Goal: Information Seeking & Learning: Find contact information

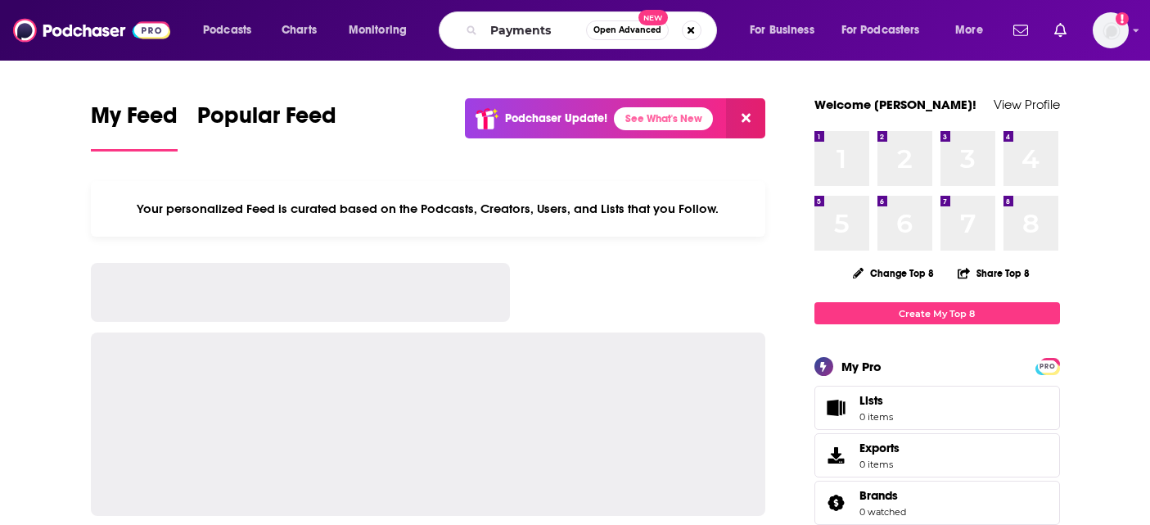
type input "Payments"
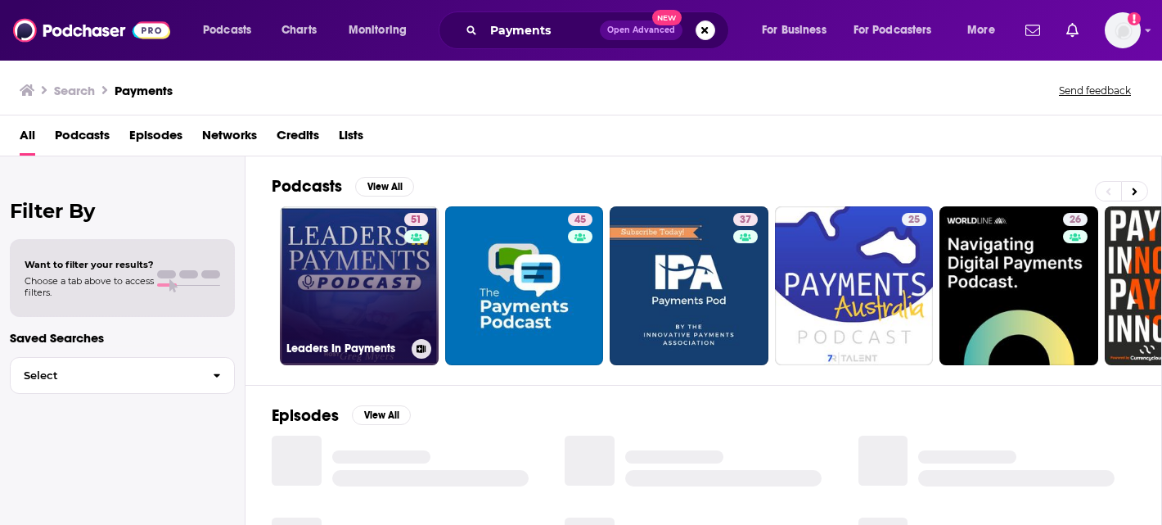
click at [314, 264] on link "51 Leaders In Payments" at bounding box center [359, 285] width 159 height 159
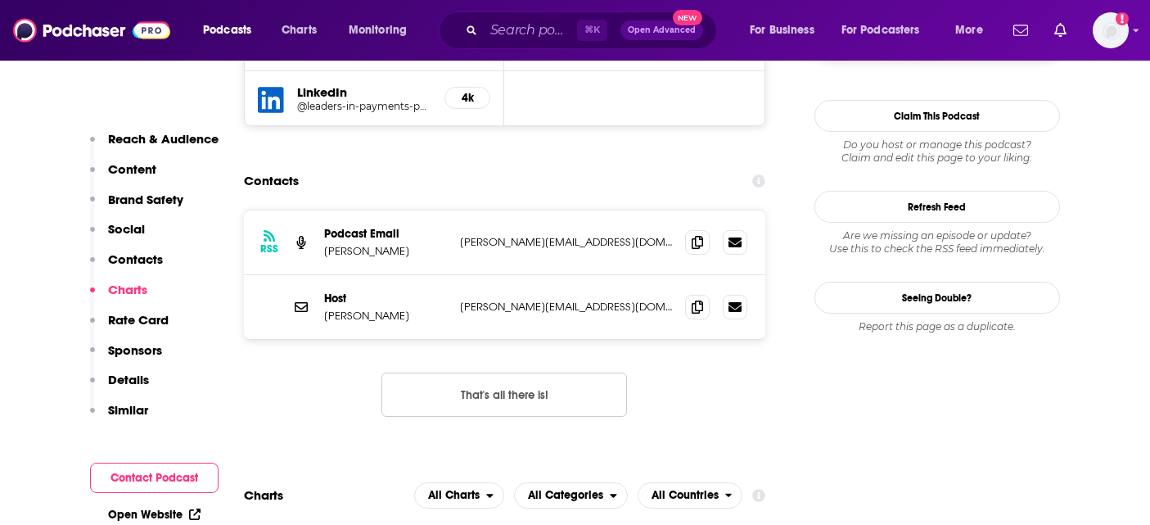
scroll to position [1549, 0]
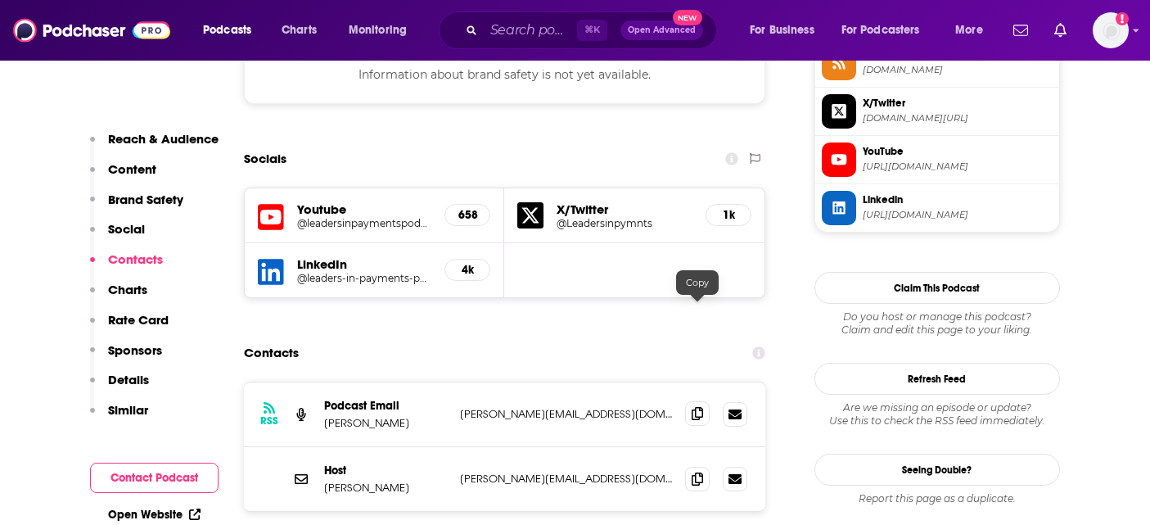
click at [700, 407] on icon at bounding box center [697, 413] width 11 height 13
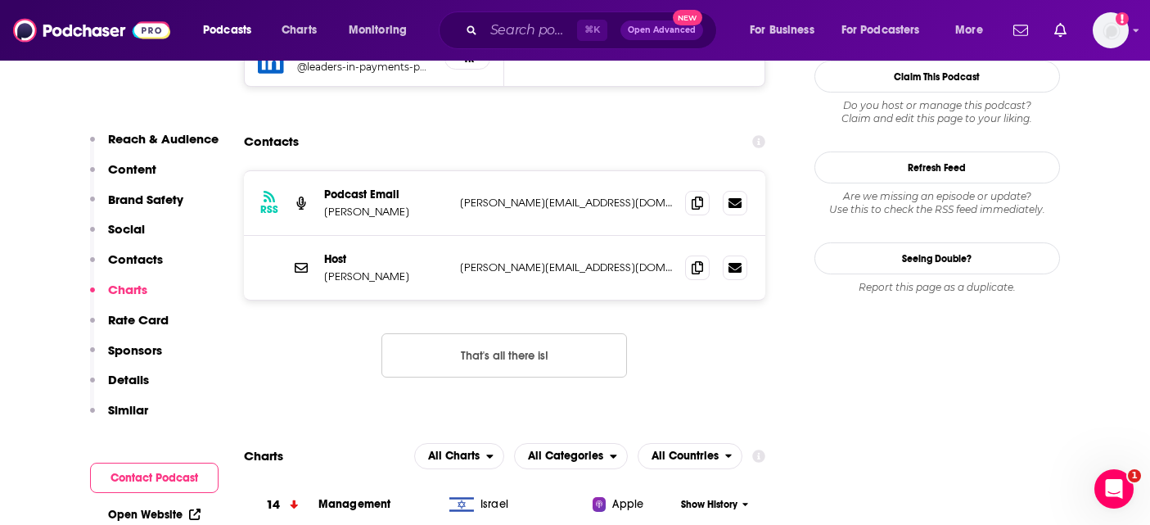
scroll to position [1745, 0]
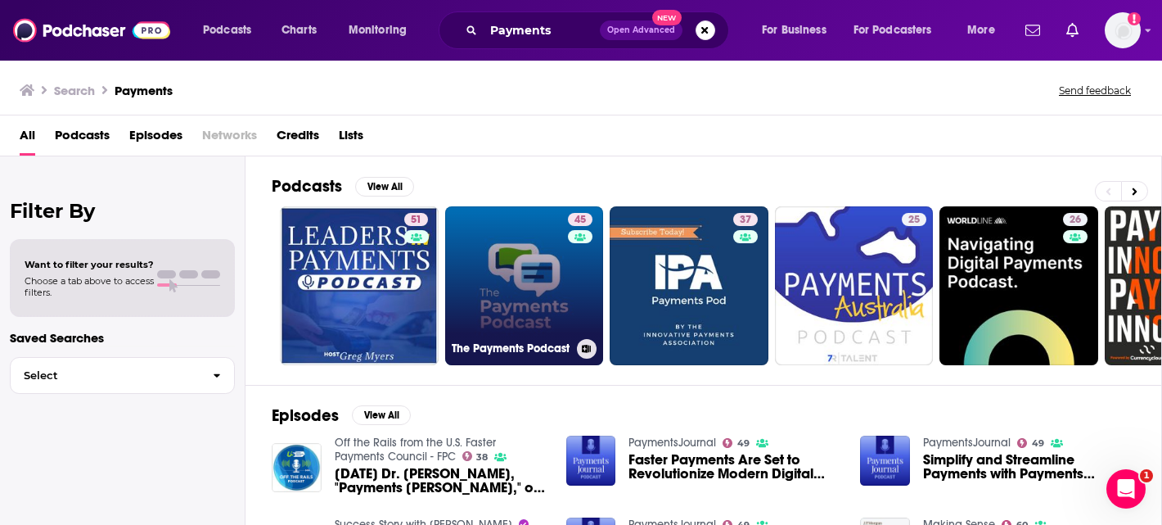
click at [519, 297] on link "45 The Payments Podcast" at bounding box center [524, 285] width 159 height 159
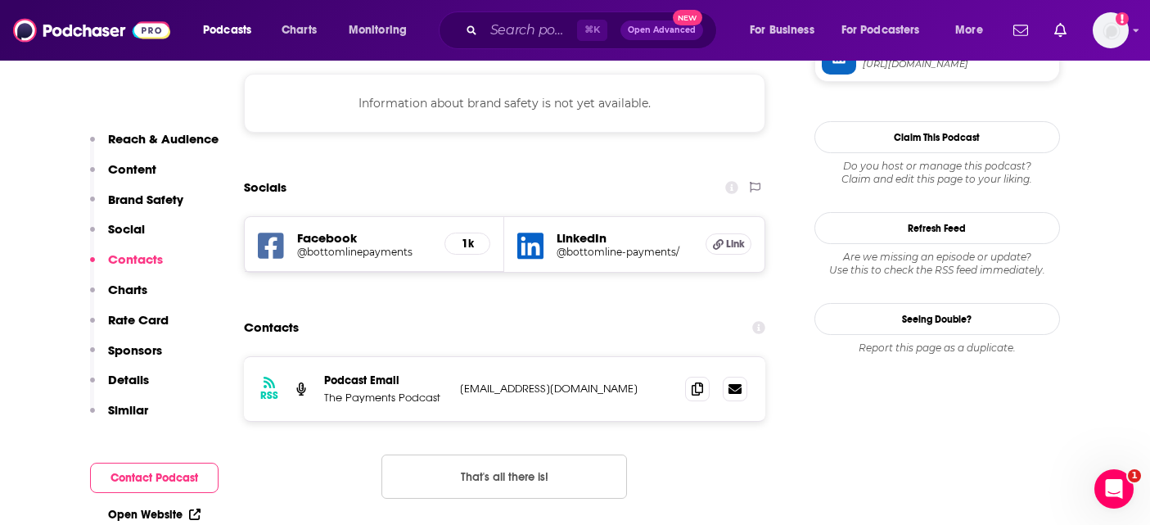
scroll to position [1612, 0]
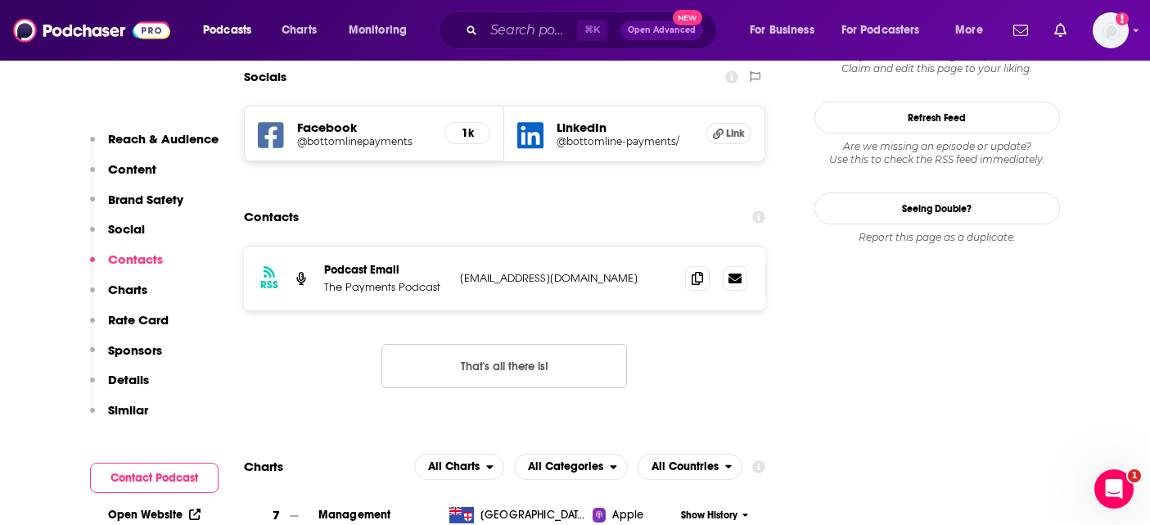
click at [318, 263] on div "RSS Podcast Email The Payments Podcast pr@bottomline.com pr@bottomline.com That…" at bounding box center [505, 330] width 522 height 169
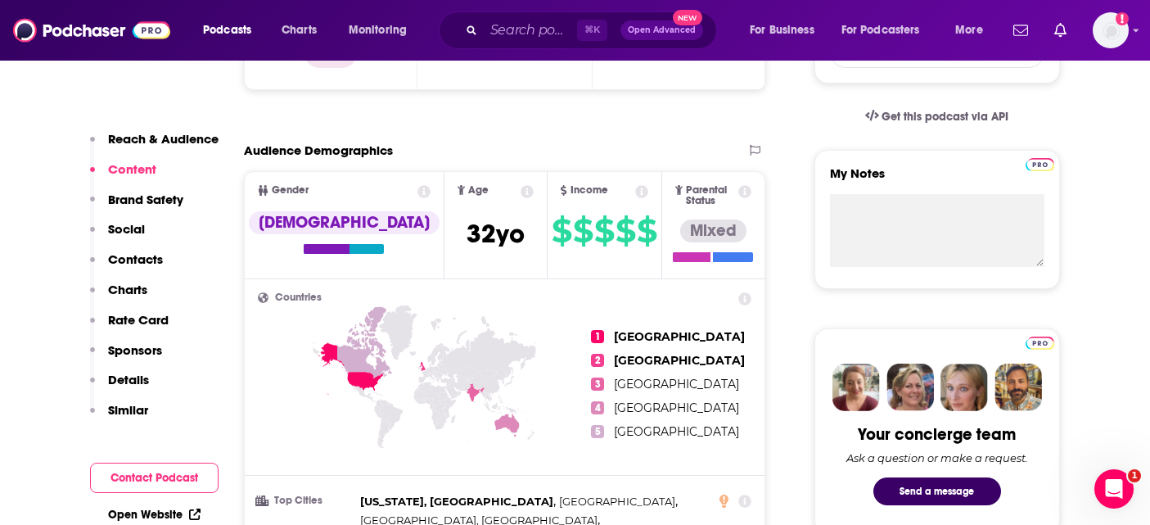
scroll to position [0, 0]
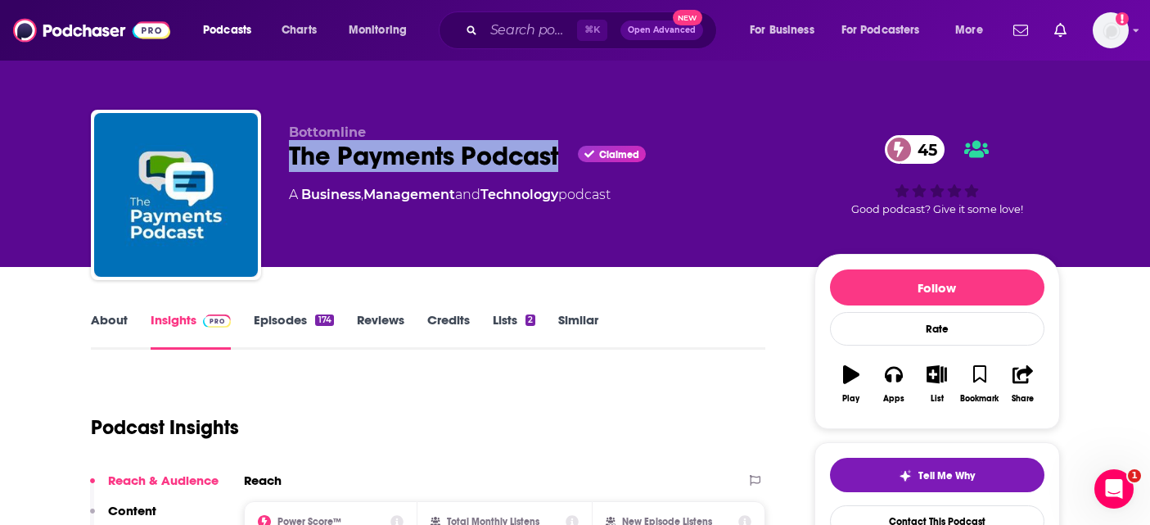
drag, startPoint x: 422, startPoint y: 157, endPoint x: 558, endPoint y: 158, distance: 135.9
click at [558, 158] on div "Bottomline The Payments Podcast Claimed 45 A Business , Management and Technolo…" at bounding box center [575, 198] width 969 height 177
copy h2 "The Payments Podcast"
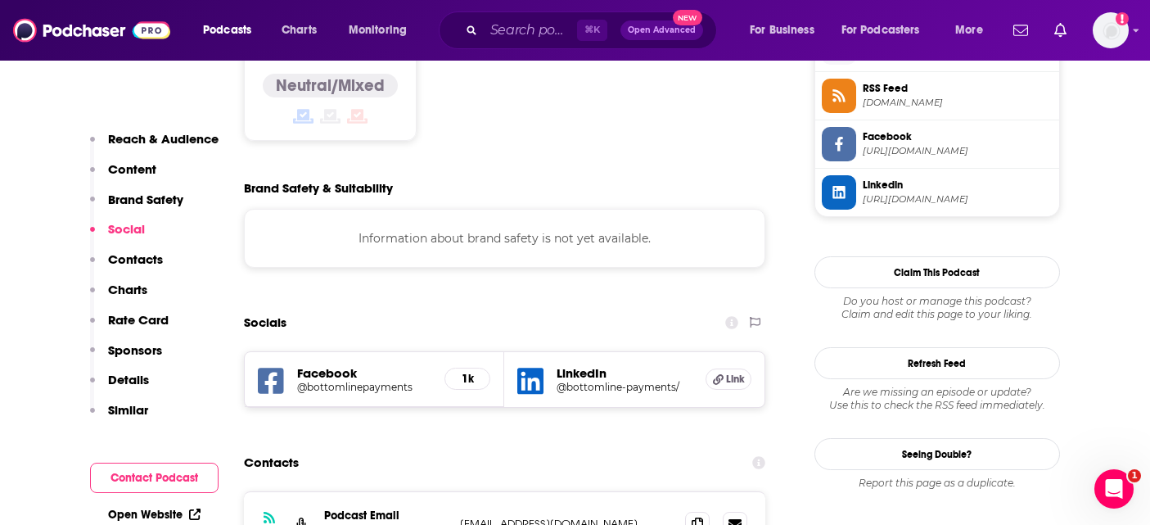
scroll to position [1463, 0]
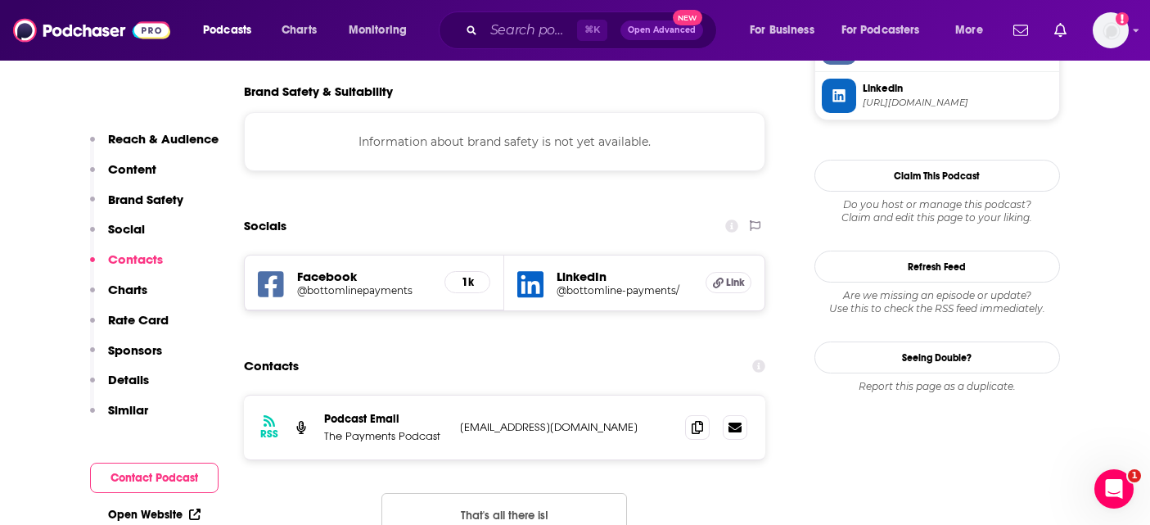
click at [499, 395] on div "RSS Podcast Email The Payments Podcast pr@bottomline.com pr@bottomline.com" at bounding box center [505, 427] width 522 height 64
click at [695, 420] on icon at bounding box center [697, 426] width 11 height 13
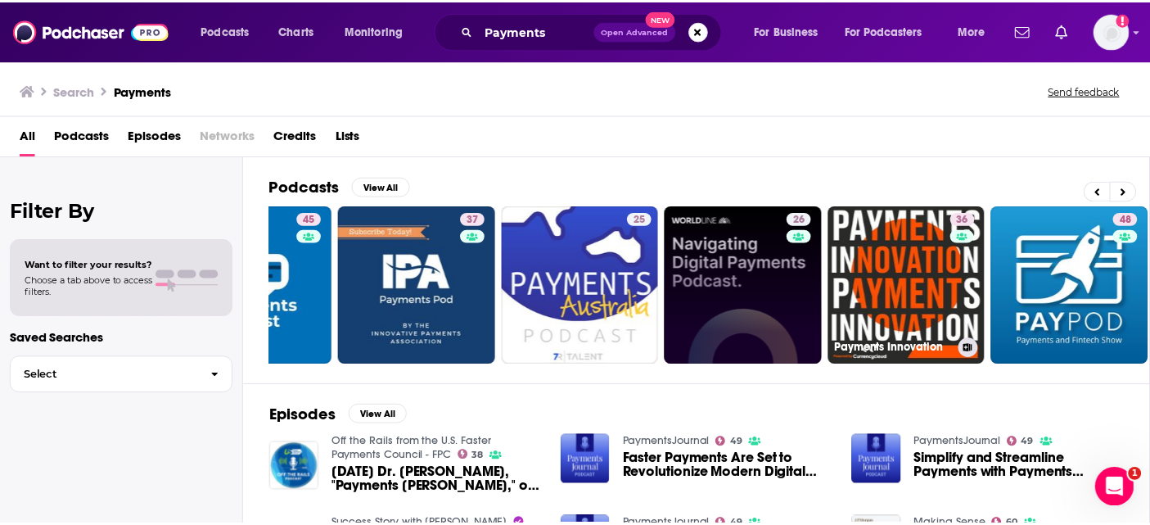
scroll to position [0, 269]
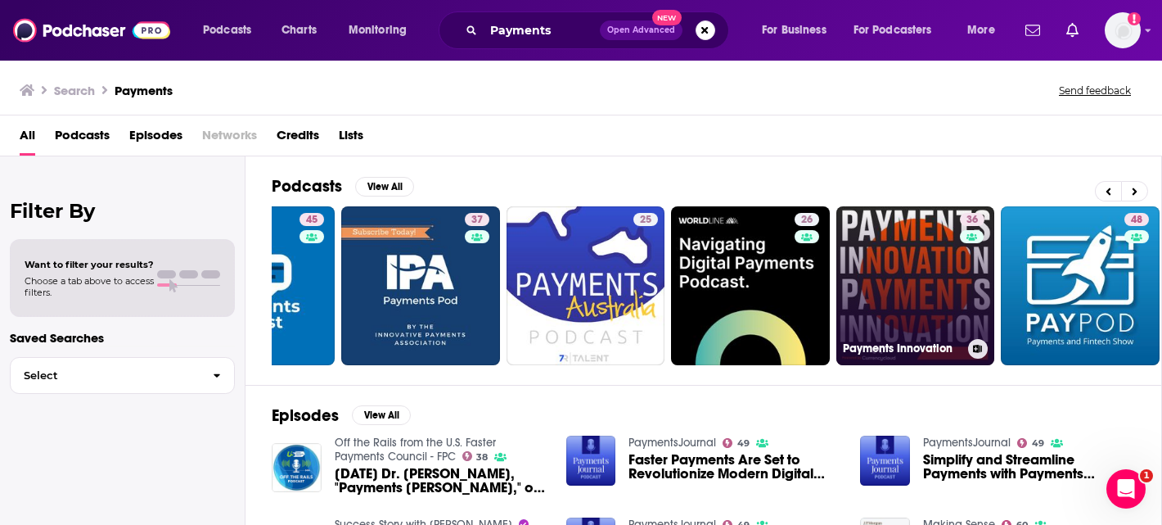
click at [887, 280] on link "36 Payments Innovation" at bounding box center [916, 285] width 159 height 159
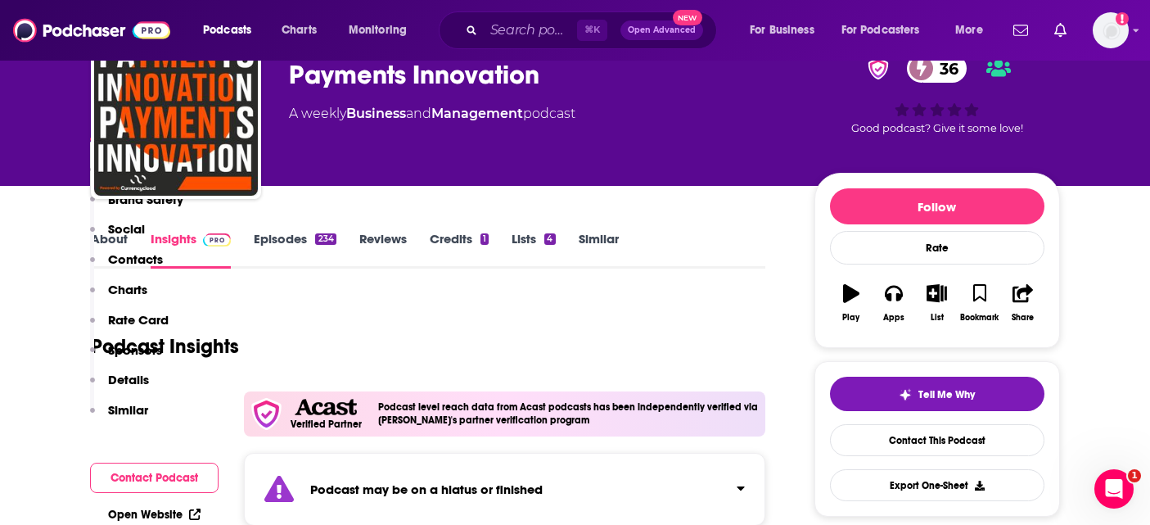
scroll to position [79, 0]
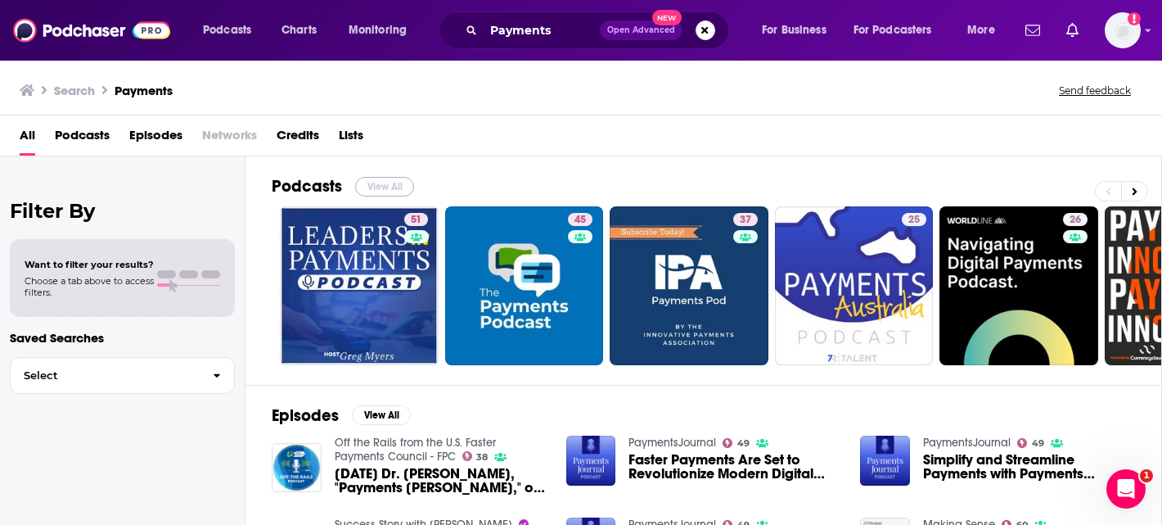
click at [389, 180] on button "View All" at bounding box center [384, 187] width 59 height 20
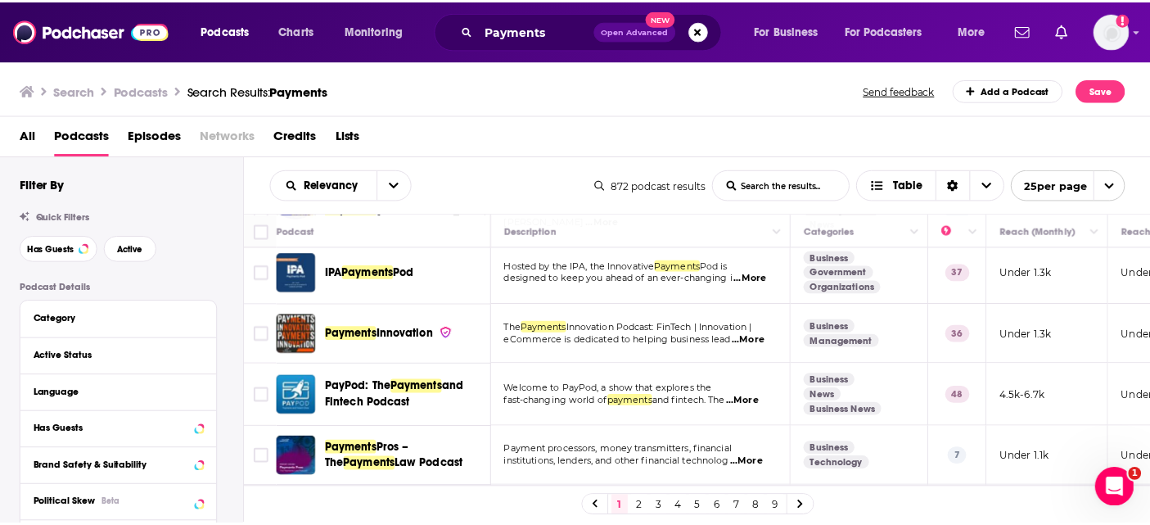
scroll to position [256, 0]
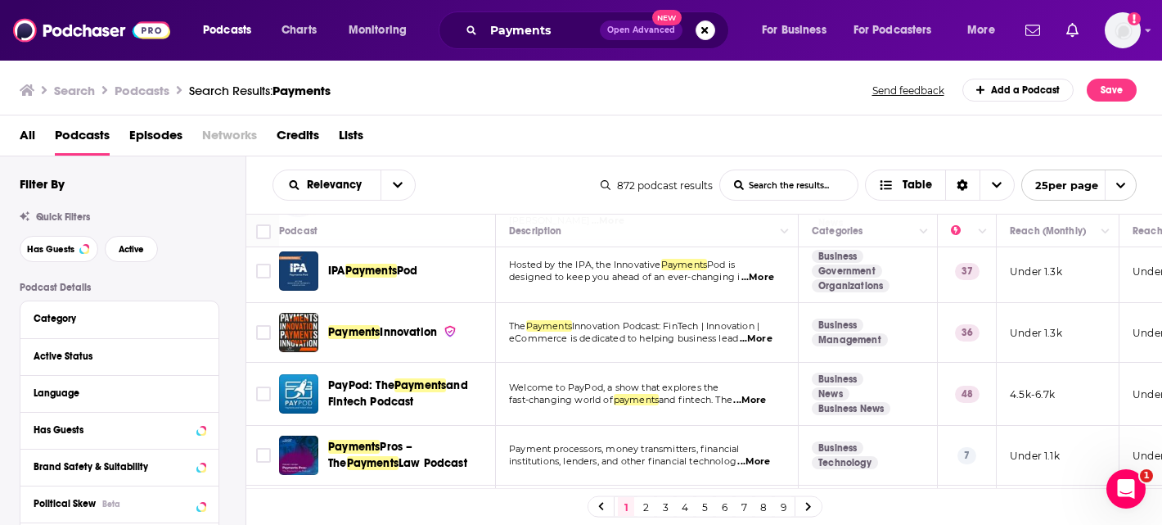
click at [384, 398] on div "Podcasts Charts Monitoring Payments Open Advanced New For Business For Podcaste…" at bounding box center [581, 262] width 1162 height 525
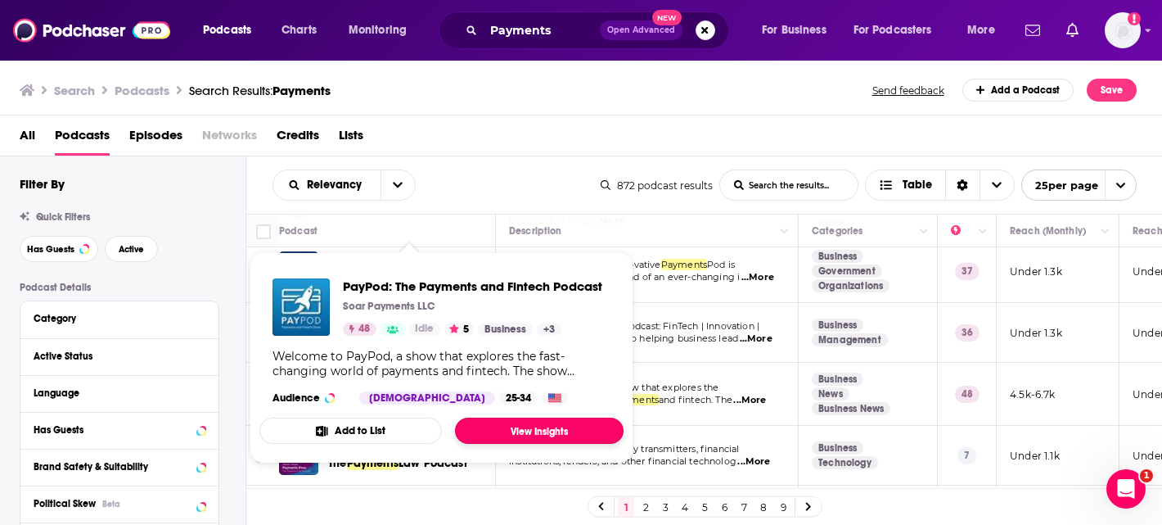
click at [556, 434] on link "View Insights" at bounding box center [539, 431] width 169 height 26
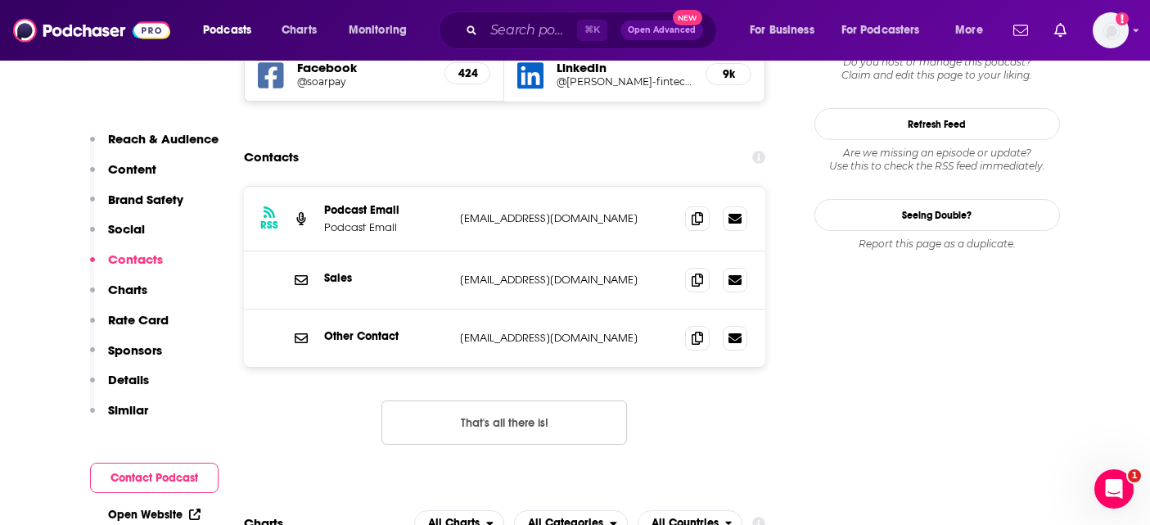
scroll to position [1751, 0]
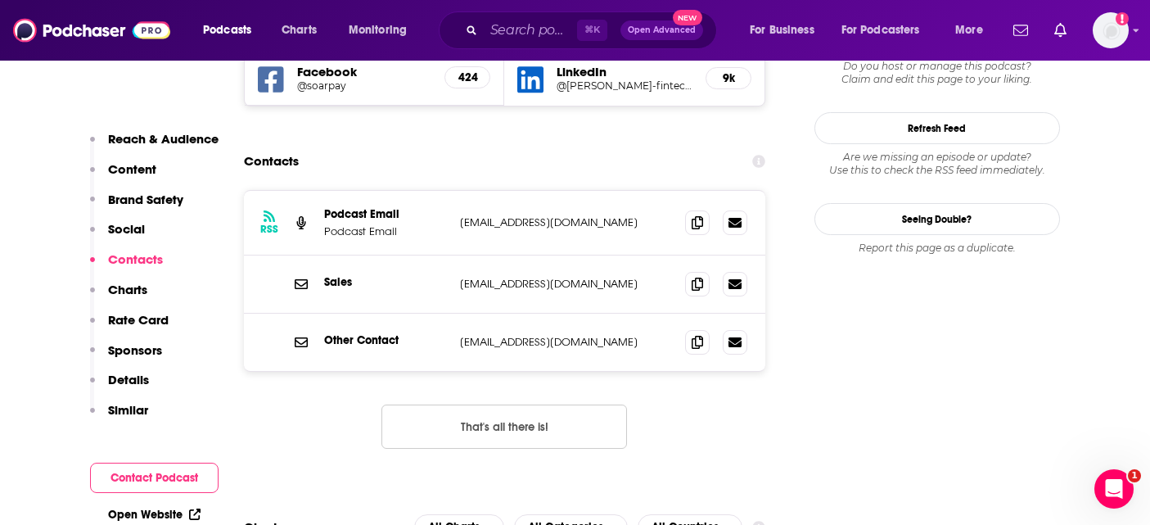
click at [328, 344] on div "RSS Podcast Email Podcast Email paypod@soarpay.com paypod@soarpay.com Sales sal…" at bounding box center [505, 332] width 522 height 285
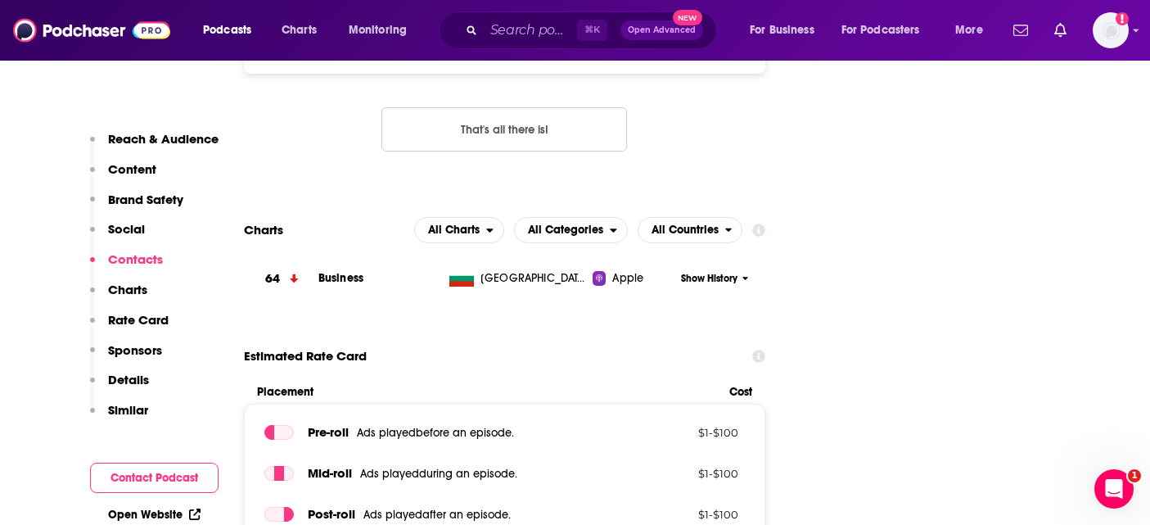
scroll to position [2051, 0]
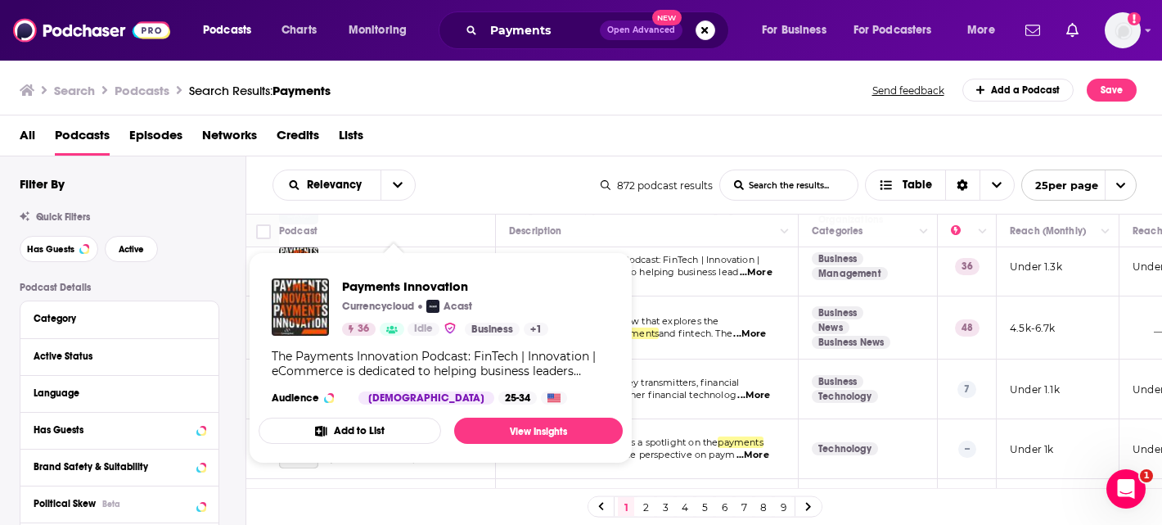
scroll to position [332, 0]
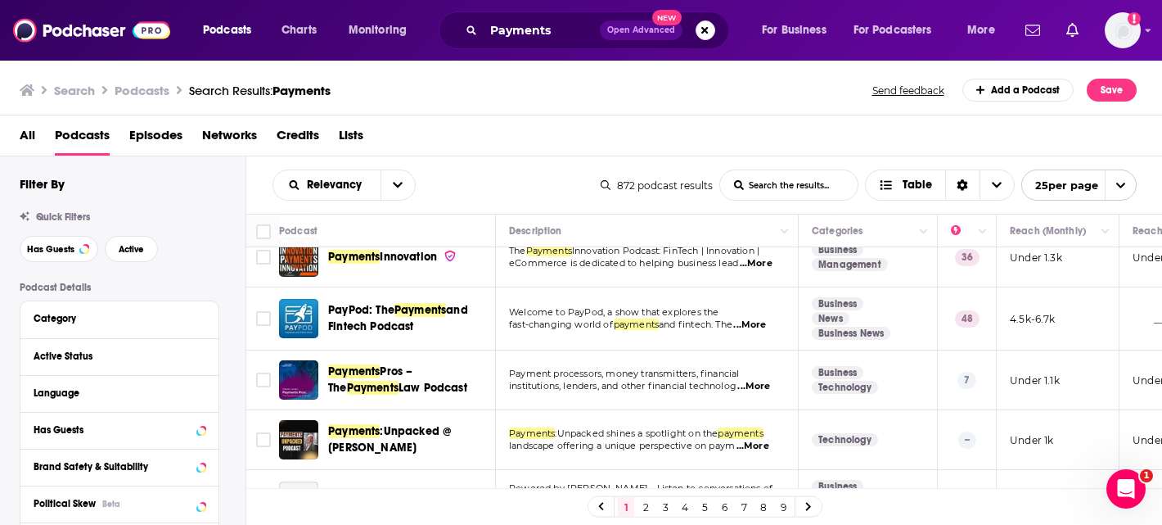
click at [476, 169] on div "Relevancy List Search Input Search the results... Table" at bounding box center [437, 184] width 328 height 31
click at [440, 508] on div "1 2 3 4 5 6 7 8 9" at bounding box center [704, 506] width 917 height 37
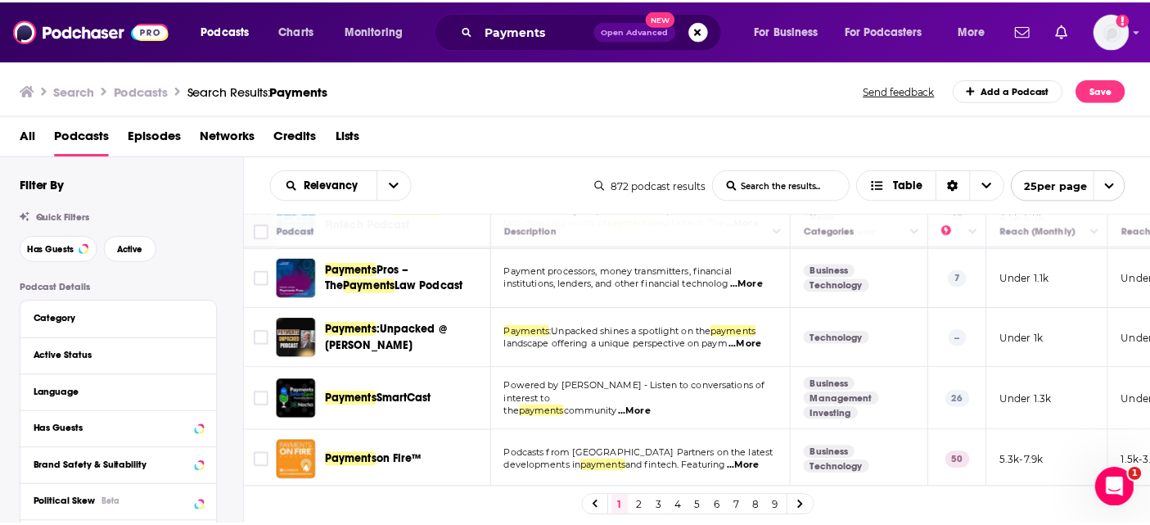
scroll to position [436, 0]
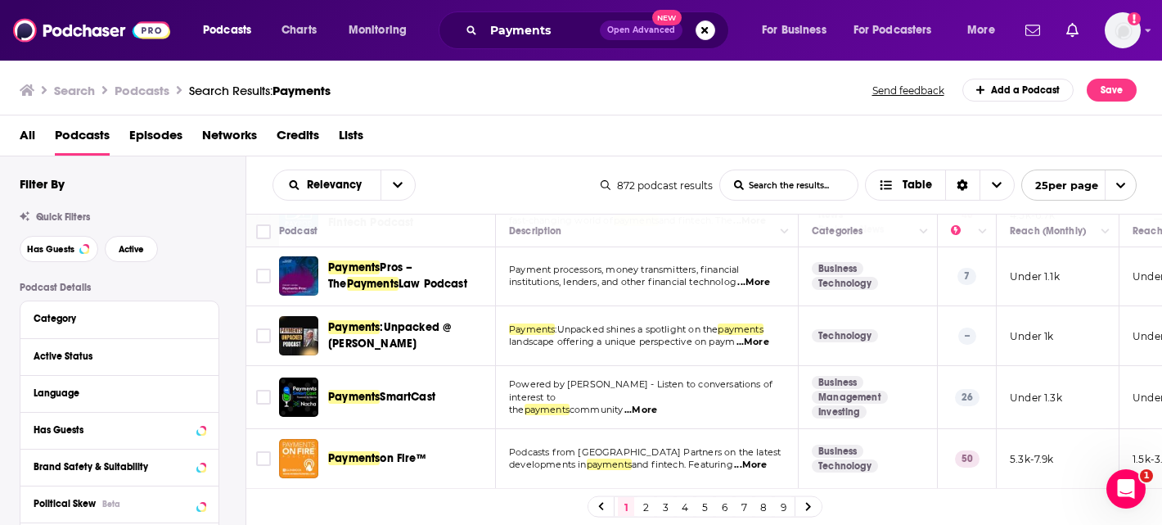
click at [350, 456] on span "Payments" at bounding box center [354, 458] width 52 height 14
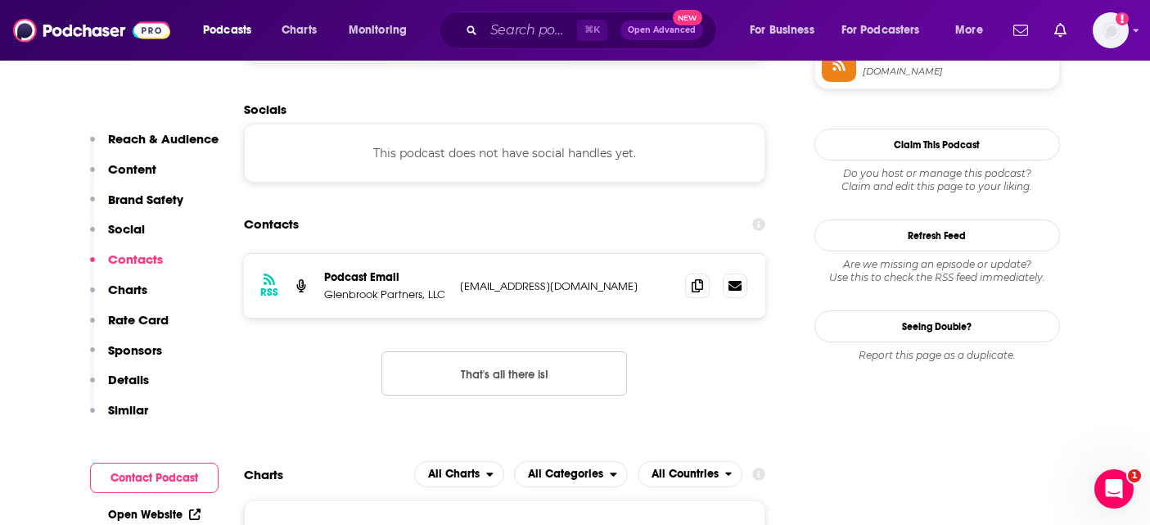
scroll to position [1442, 0]
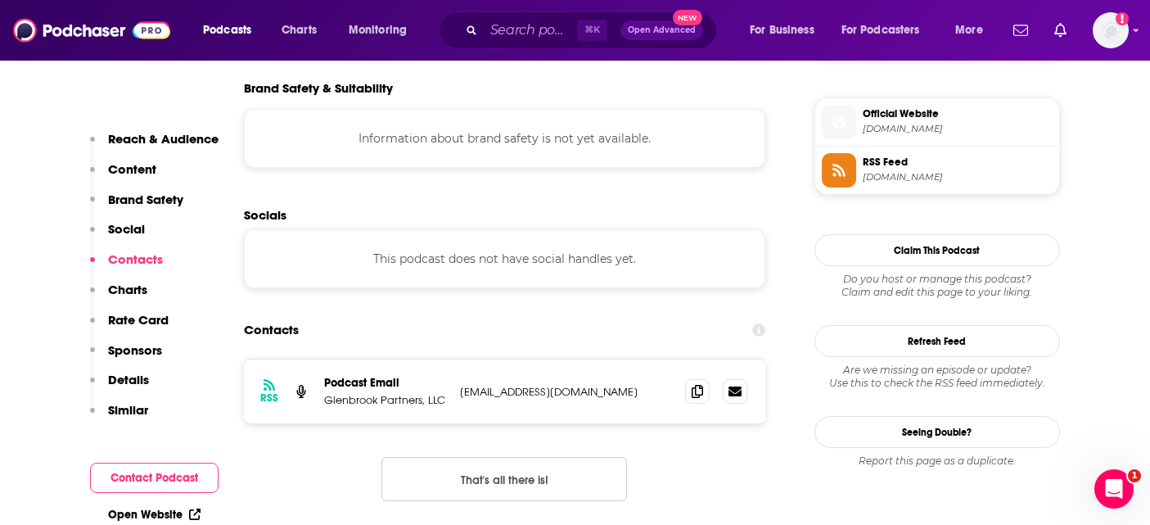
click at [336, 386] on div "RSS Podcast Email Glenbrook Partners, LLC paymentsonfire@glenbrook.com payments…" at bounding box center [505, 443] width 522 height 169
click at [689, 378] on span at bounding box center [697, 390] width 25 height 25
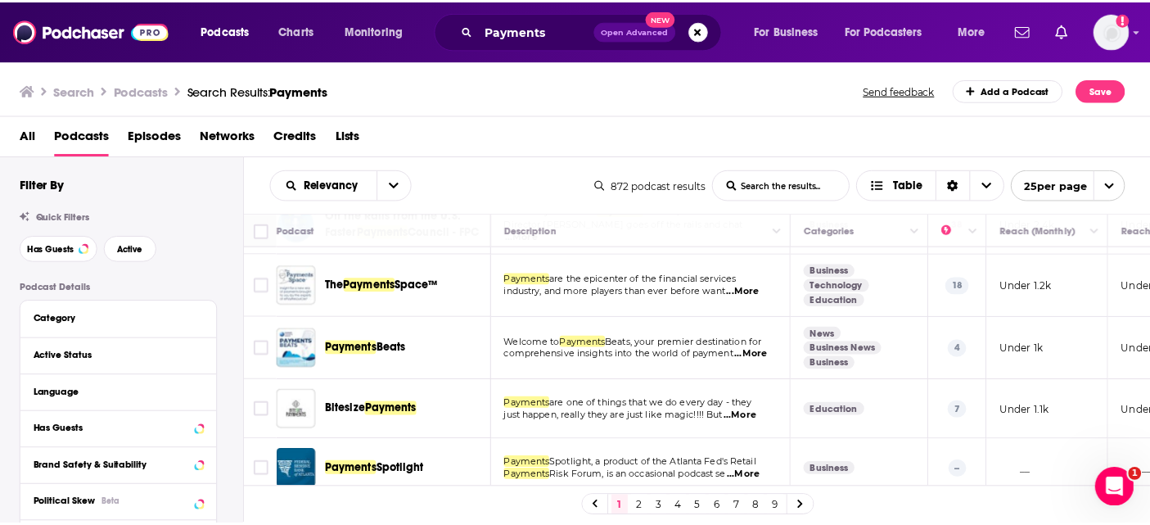
scroll to position [842, 0]
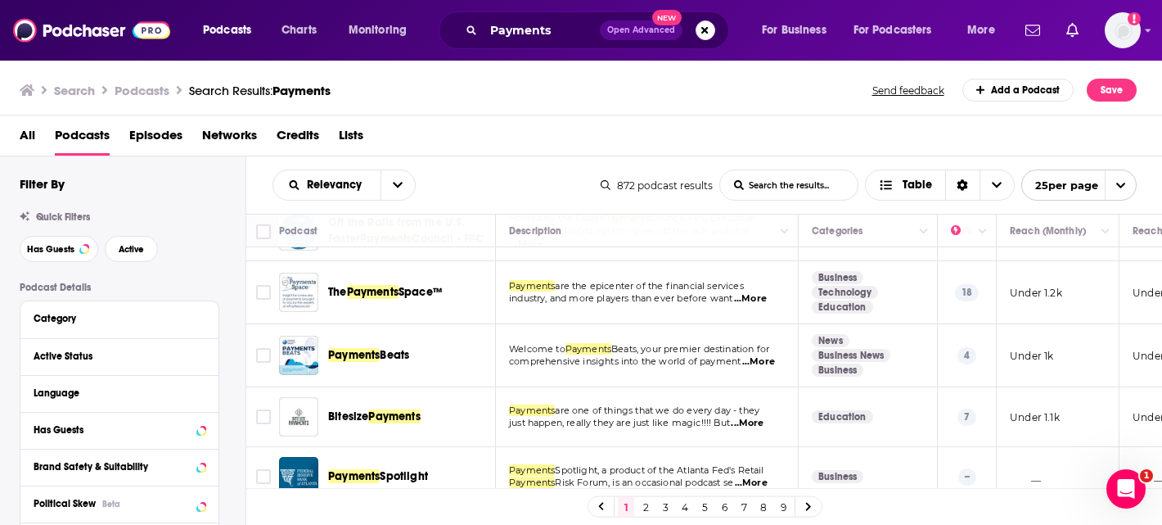
click at [394, 312] on div "The Payments Space™" at bounding box center [413, 292] width 170 height 39
click at [390, 300] on div "Podcasts Charts Monitoring Payments Open Advanced New For Business For Podcaste…" at bounding box center [581, 262] width 1162 height 525
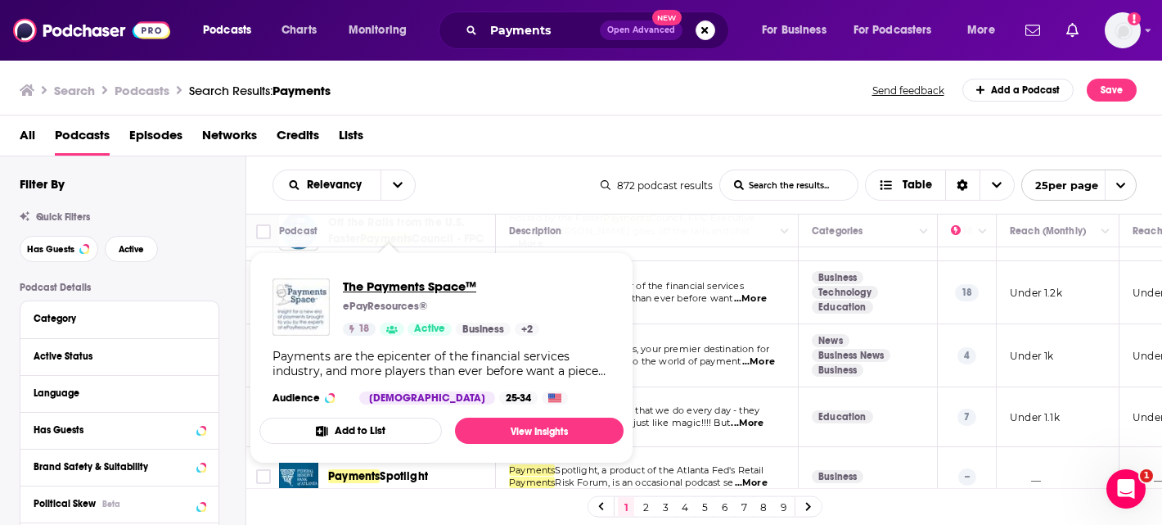
click at [387, 287] on span "The Payments Space™" at bounding box center [441, 286] width 196 height 16
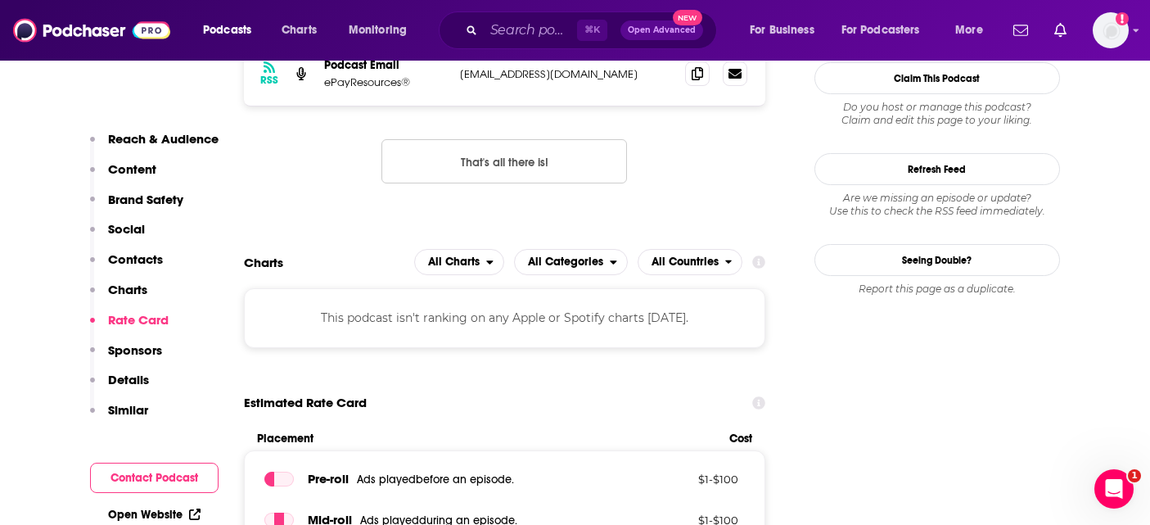
scroll to position [1370, 0]
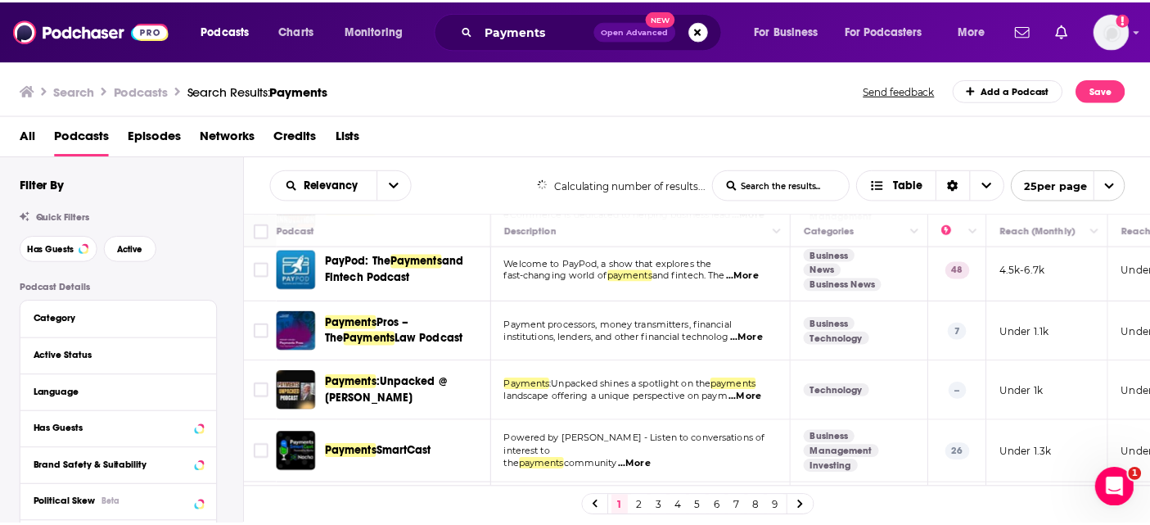
scroll to position [1303, 0]
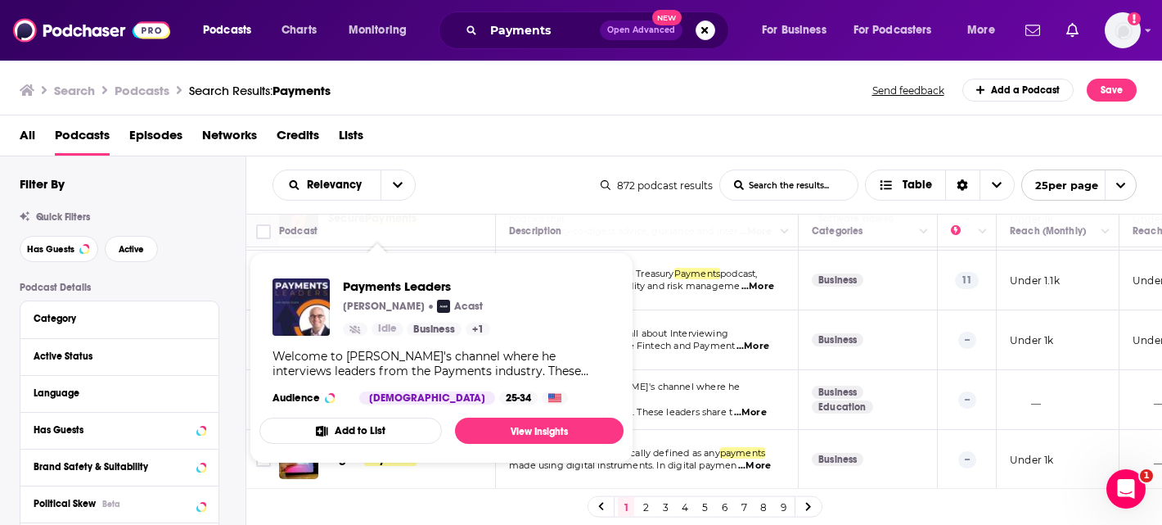
click at [393, 380] on div "Payments Leaders Adrian Evans Acast Idle Business + 1 Welcome to Adrian's chann…" at bounding box center [442, 341] width 364 height 152
click at [368, 290] on span "Payments Leaders" at bounding box center [416, 286] width 147 height 16
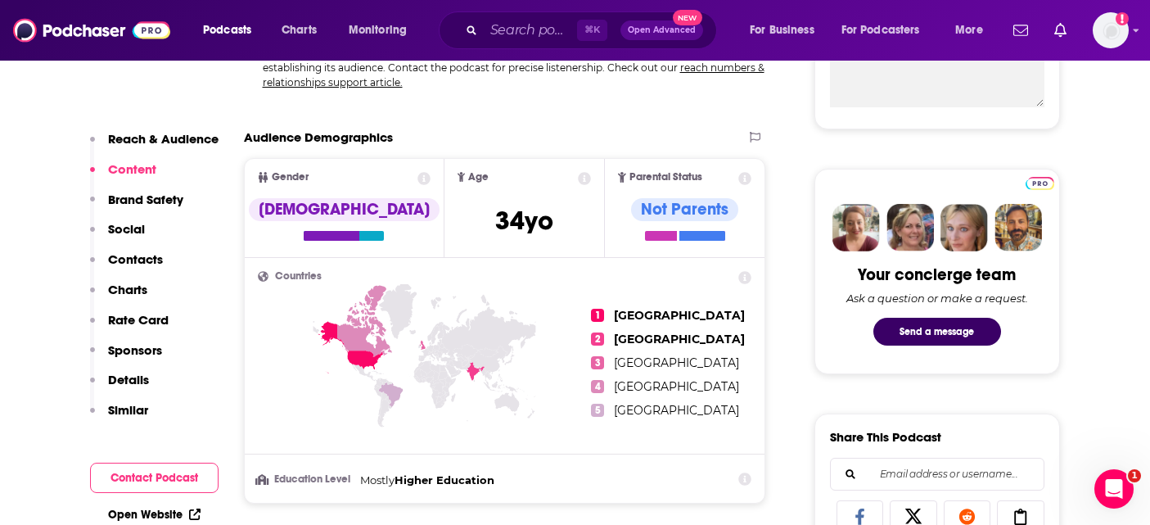
scroll to position [120, 0]
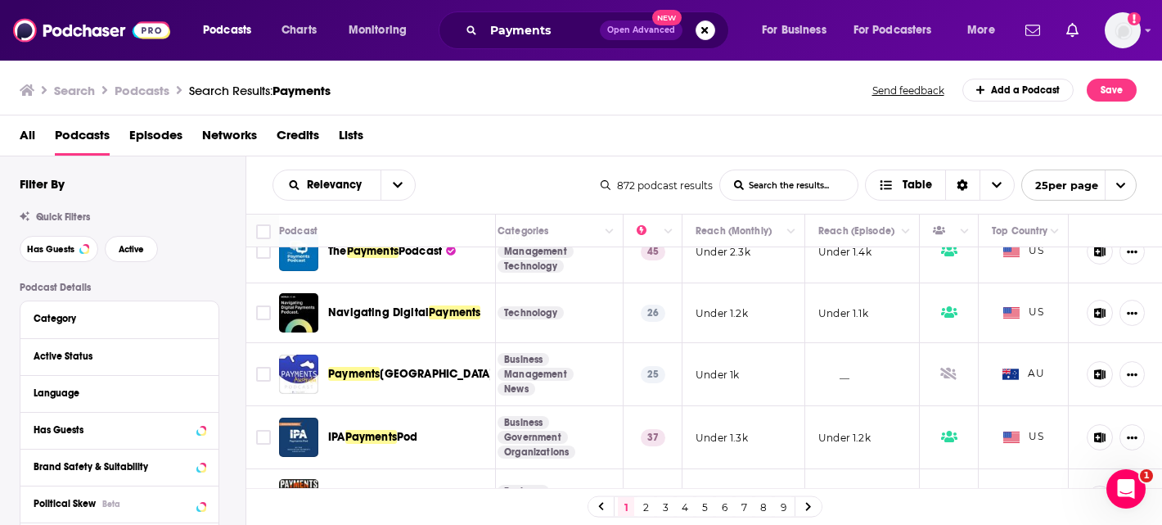
scroll to position [90, 0]
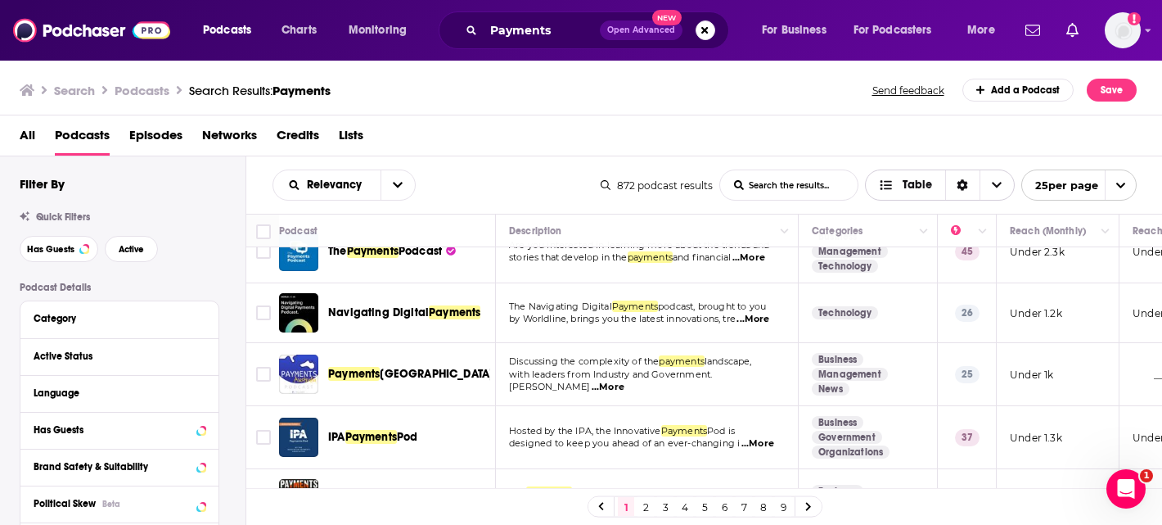
click at [965, 179] on icon "Sort Direction" at bounding box center [962, 184] width 11 height 11
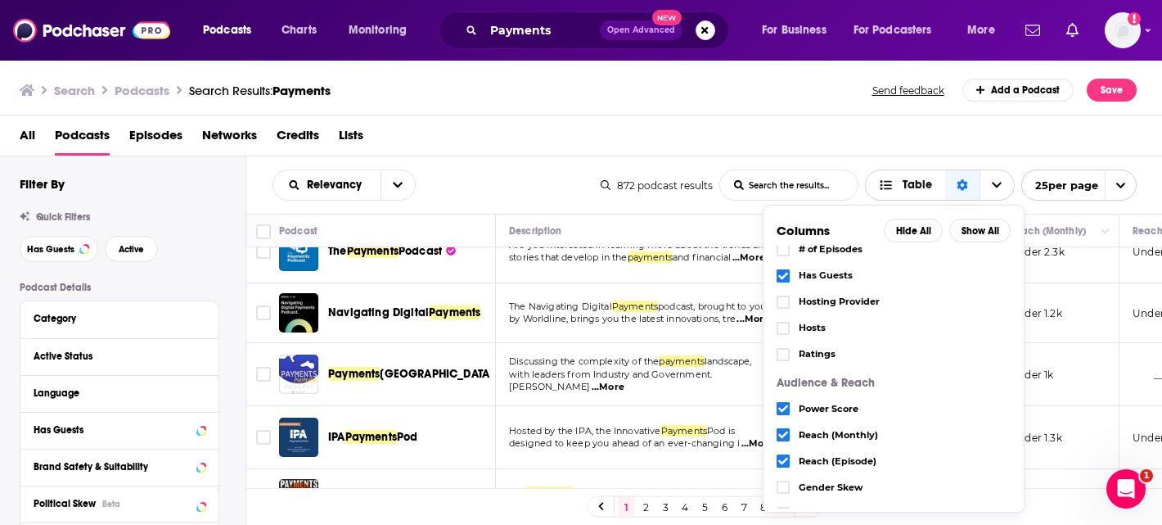
scroll to position [169, 0]
click at [571, 136] on div "All Podcasts Episodes Networks Credits Lists" at bounding box center [585, 139] width 1131 height 34
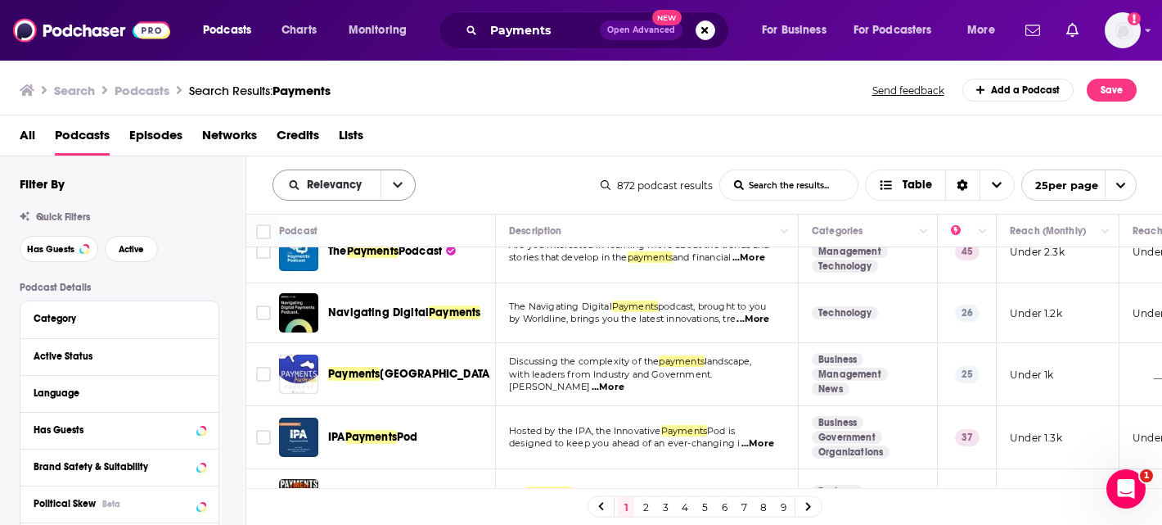
click at [399, 195] on button "open menu" at bounding box center [398, 184] width 34 height 29
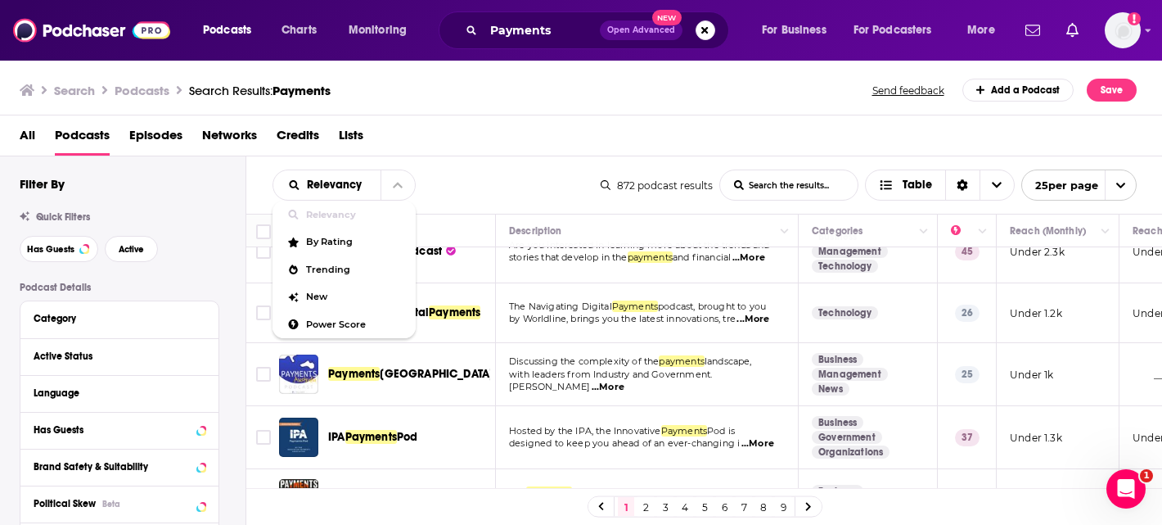
click at [518, 129] on div "All Podcasts Episodes Networks Credits Lists" at bounding box center [585, 139] width 1131 height 34
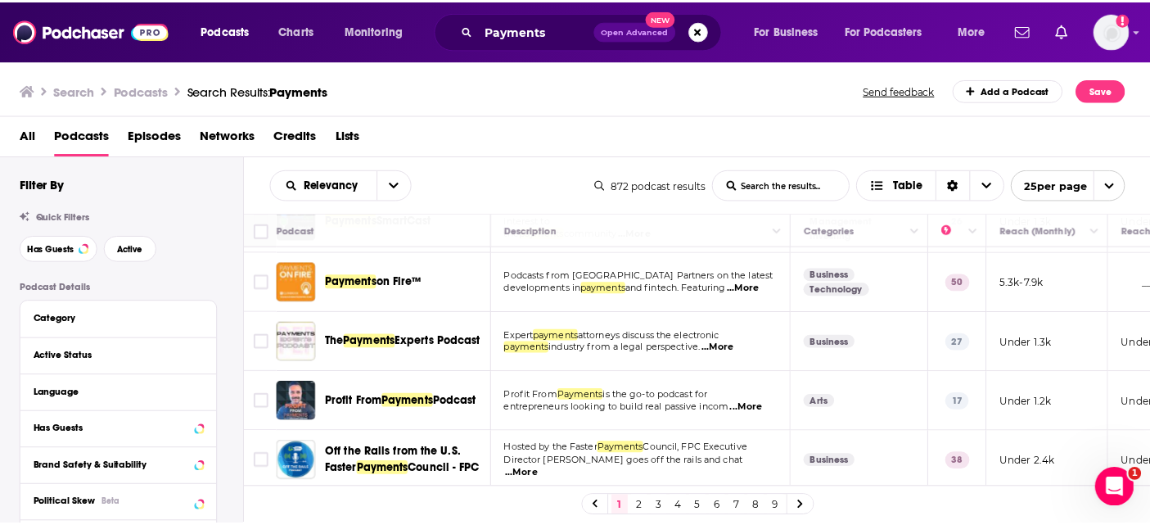
scroll to position [613, 0]
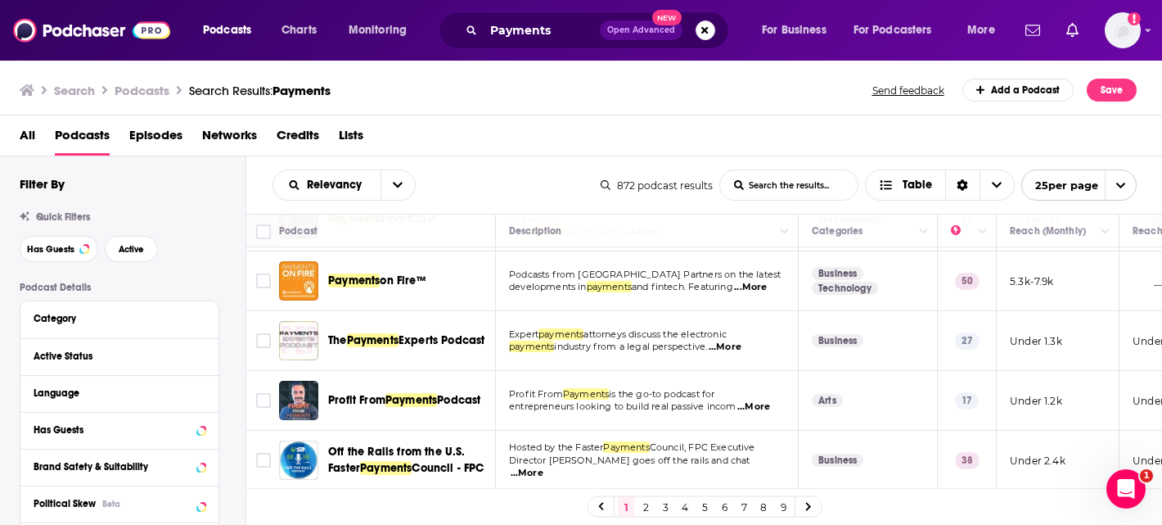
click at [441, 338] on div "Podcasts Charts Monitoring Payments Open Advanced New For Business For Podcaste…" at bounding box center [581, 262] width 1162 height 525
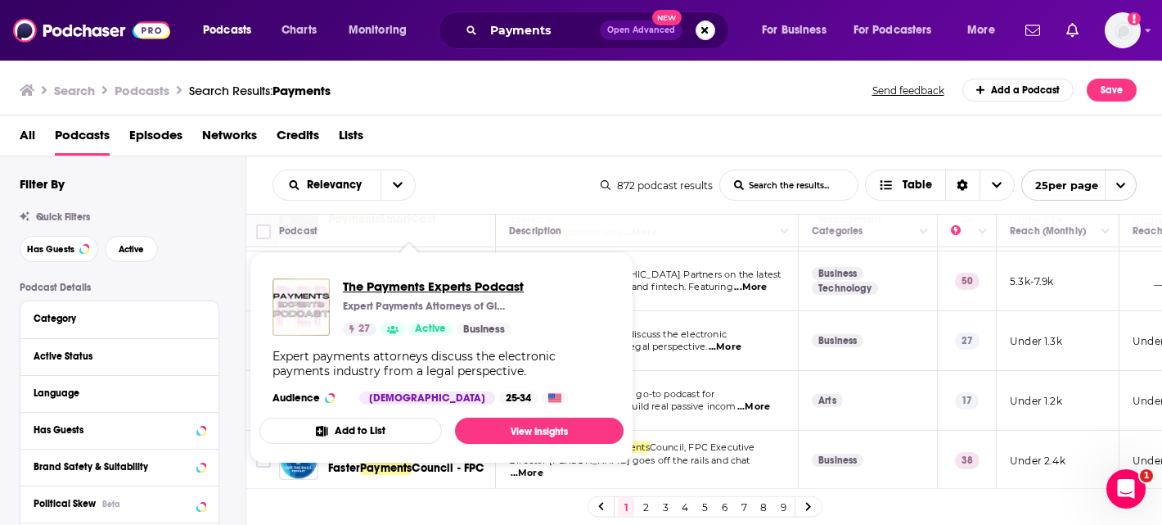
click at [416, 290] on span "The Payments Experts Podcast" at bounding box center [433, 286] width 181 height 16
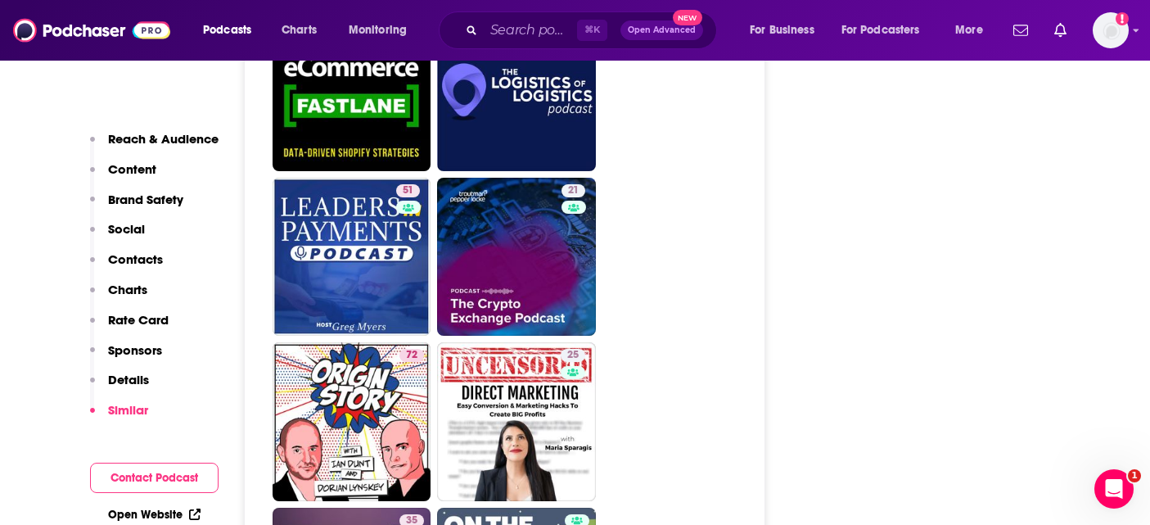
scroll to position [2806, 0]
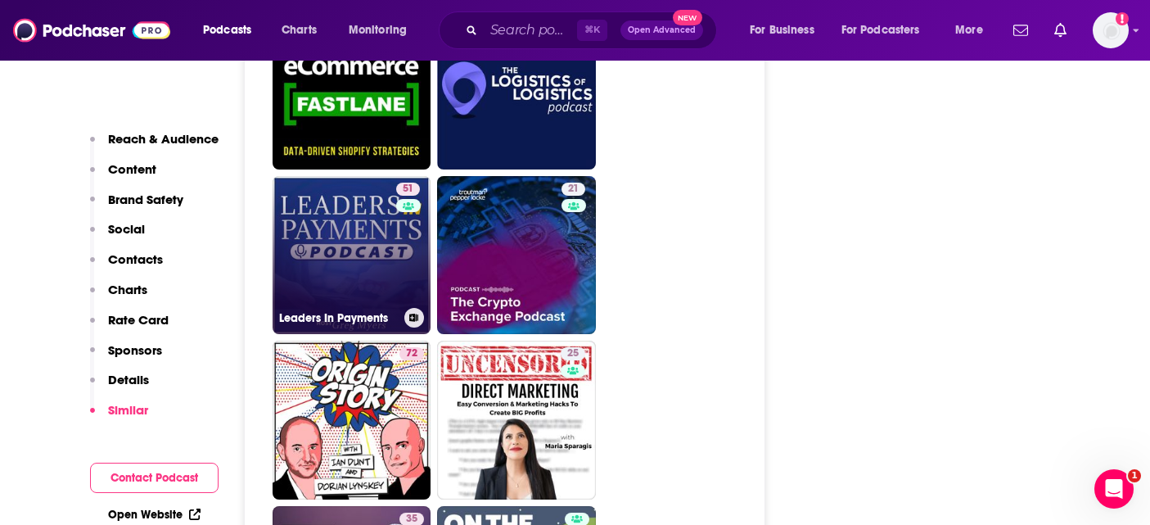
click at [358, 220] on link "51 Leaders In Payments" at bounding box center [352, 255] width 159 height 159
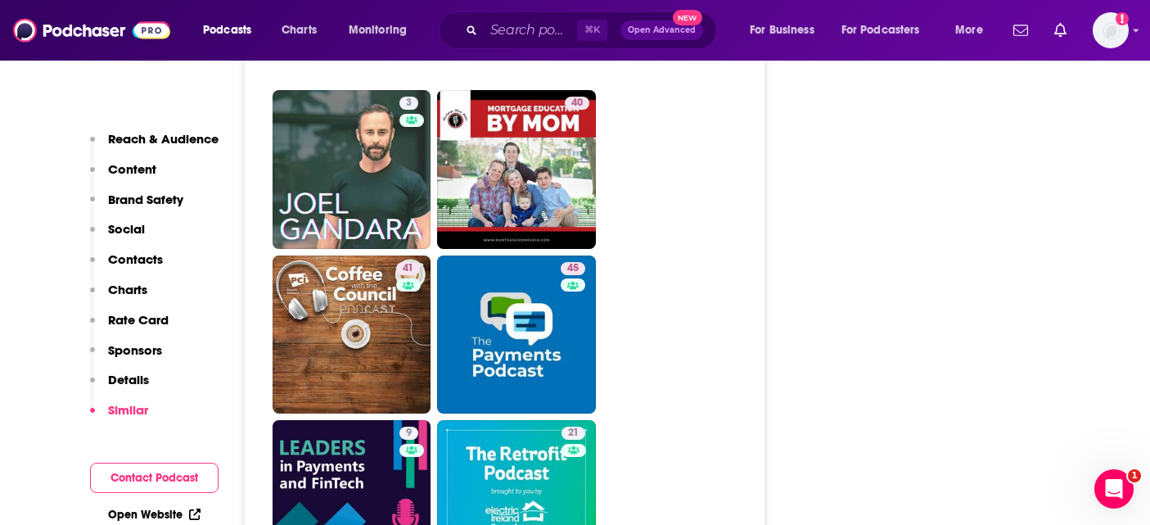
scroll to position [4132, 0]
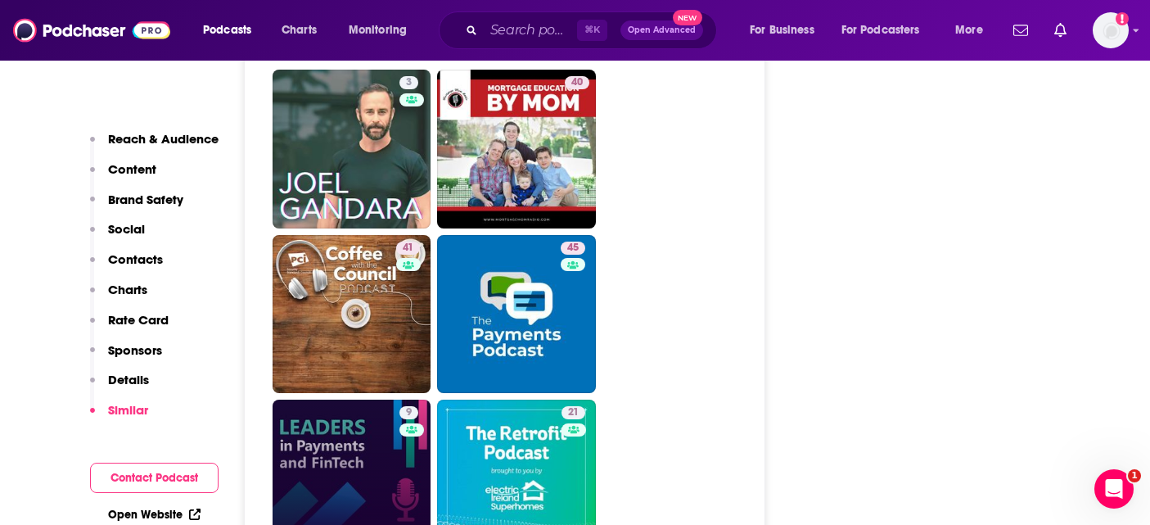
click at [334, 399] on link "9 Leaders In Payments and FinTech - The EDC Podcast" at bounding box center [352, 478] width 159 height 159
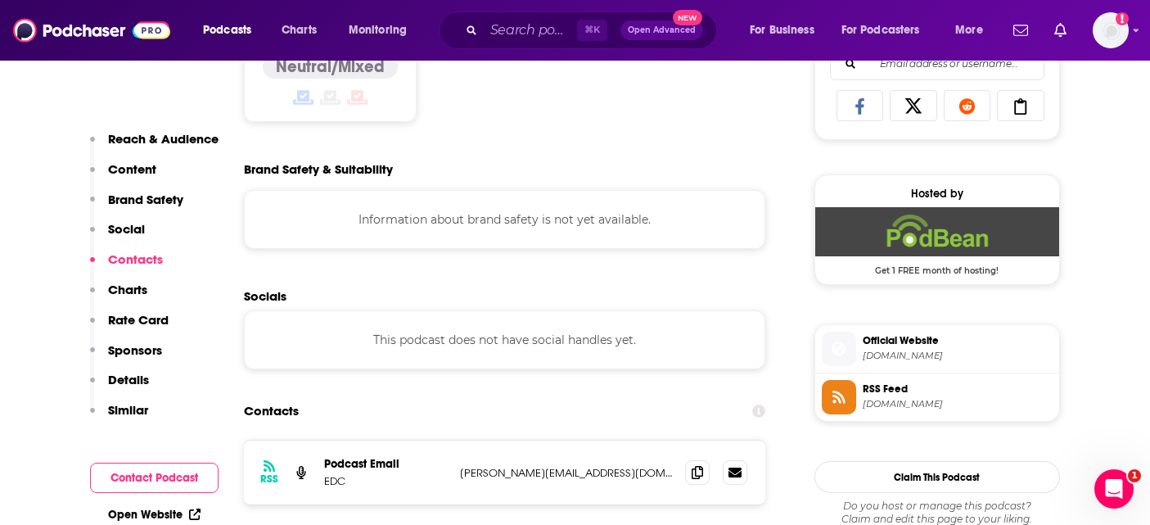
scroll to position [1077, 0]
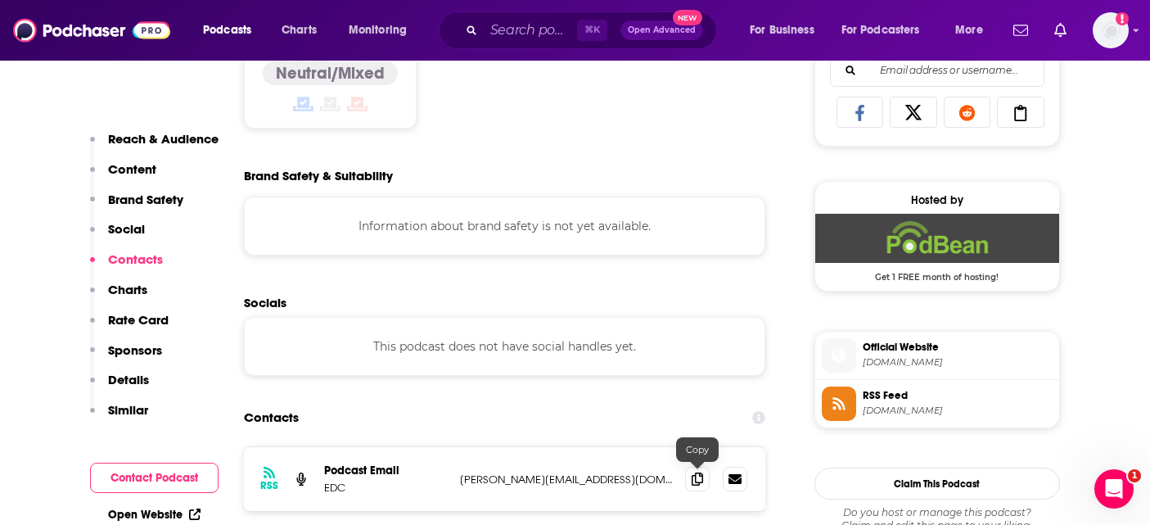
drag, startPoint x: 692, startPoint y: 476, endPoint x: 607, endPoint y: 339, distance: 161.7
click at [691, 476] on span at bounding box center [697, 479] width 25 height 25
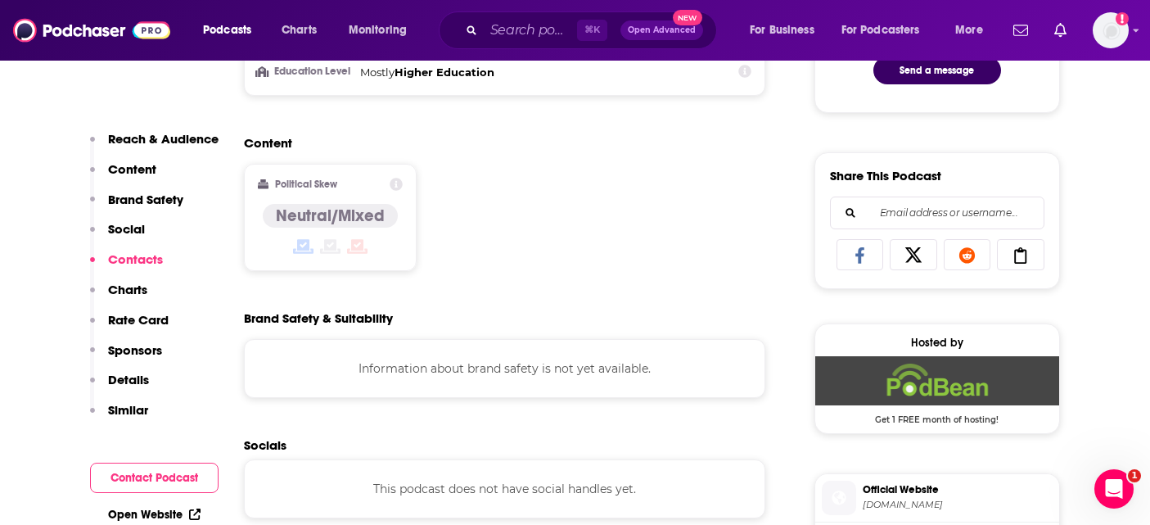
scroll to position [0, 0]
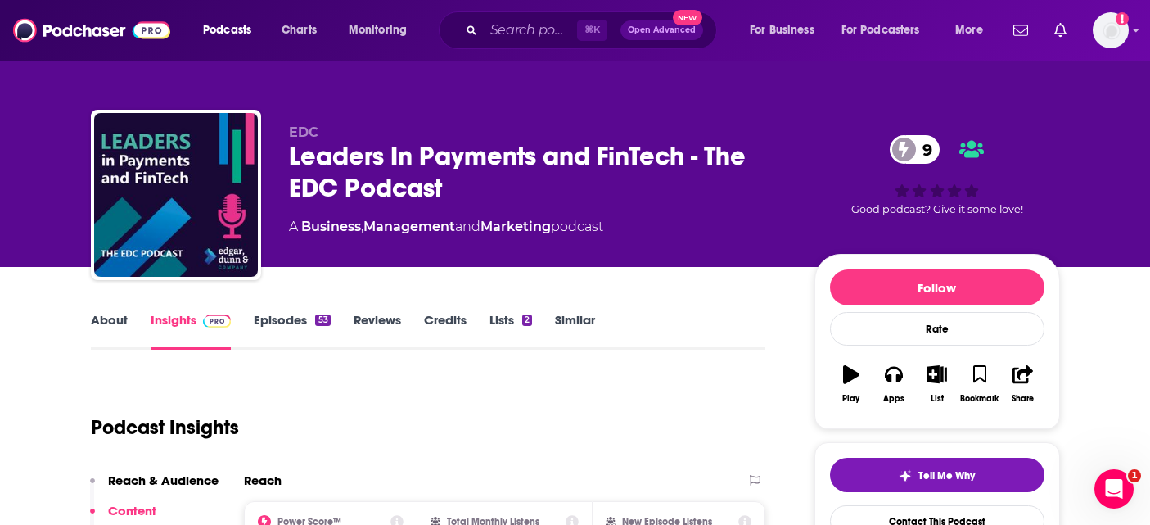
click at [303, 148] on div "Leaders In Payments and FinTech - The EDC Podcast 9" at bounding box center [538, 172] width 499 height 64
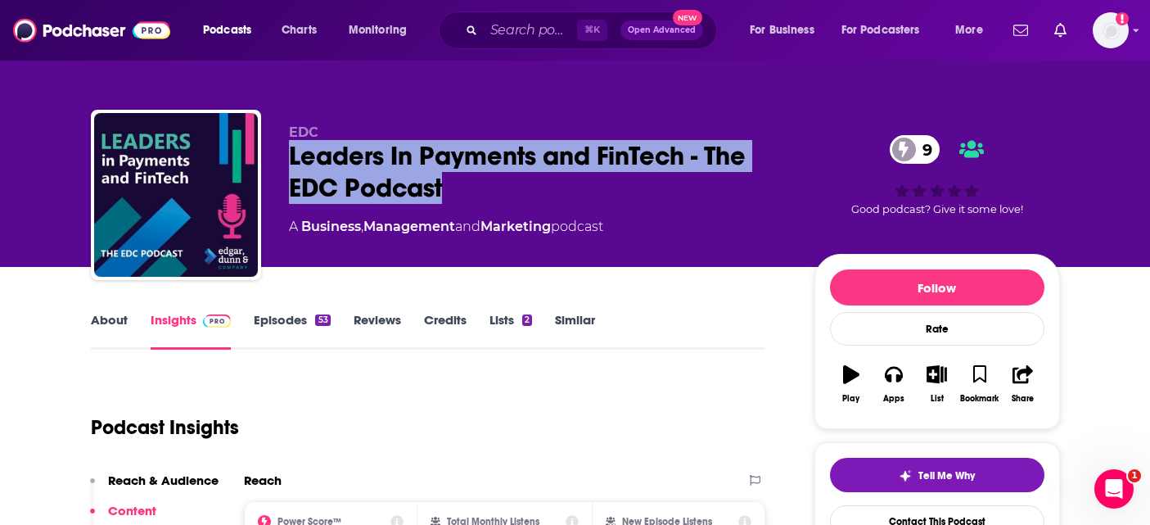
drag, startPoint x: 323, startPoint y: 161, endPoint x: 467, endPoint y: 186, distance: 147.0
click at [467, 186] on div "EDC Leaders In Payments and FinTech - The EDC Podcast 9 A Business , Management…" at bounding box center [575, 198] width 969 height 177
copy h2 "Leaders In Payments and FinTech - The EDC Podcast"
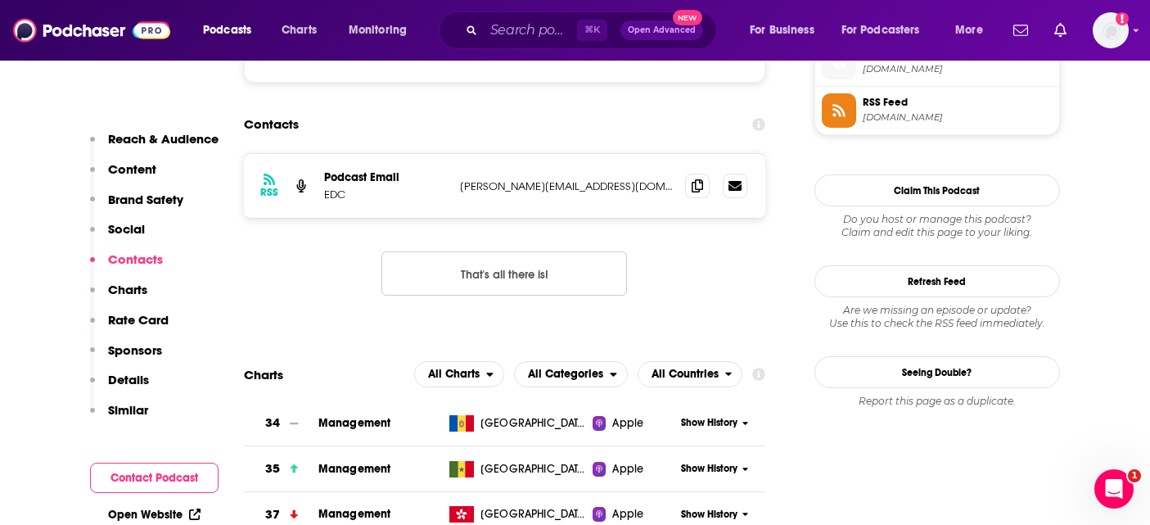
scroll to position [1383, 0]
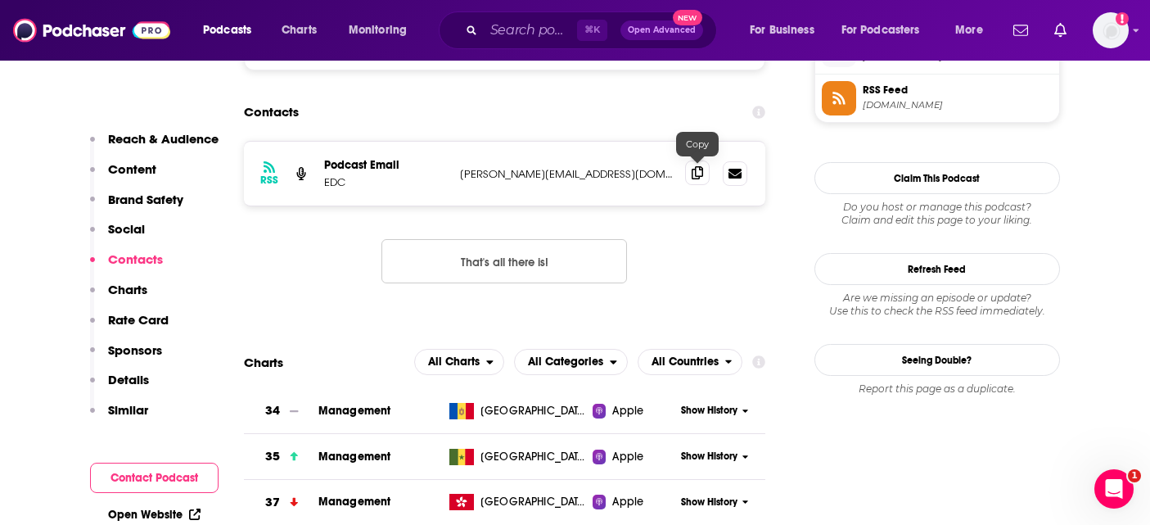
click at [700, 170] on icon at bounding box center [697, 172] width 11 height 13
type input "https://www.podchaser.com/podcasts/leaders-in-payments-1053505"
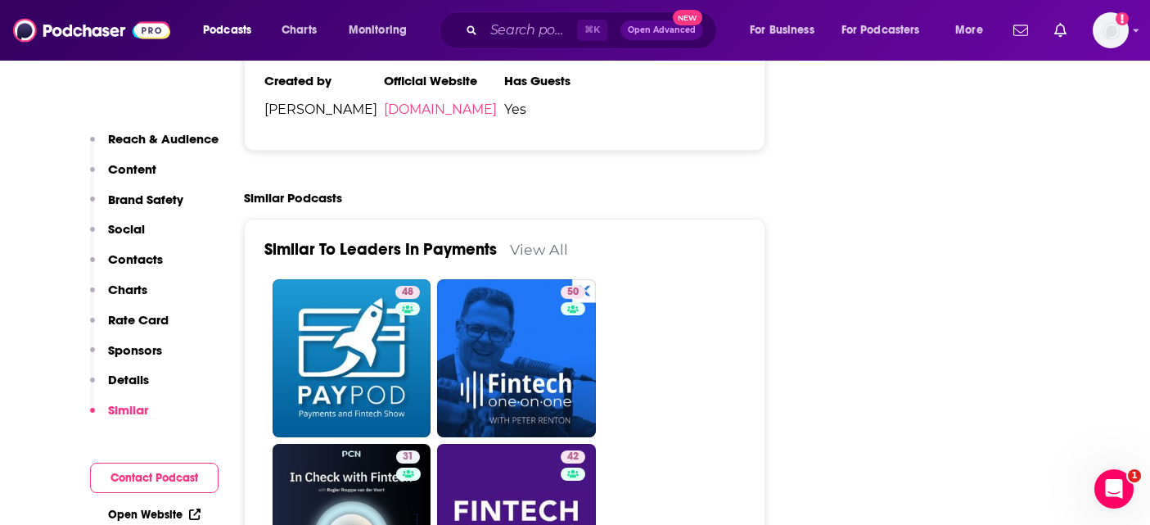
scroll to position [3193, 0]
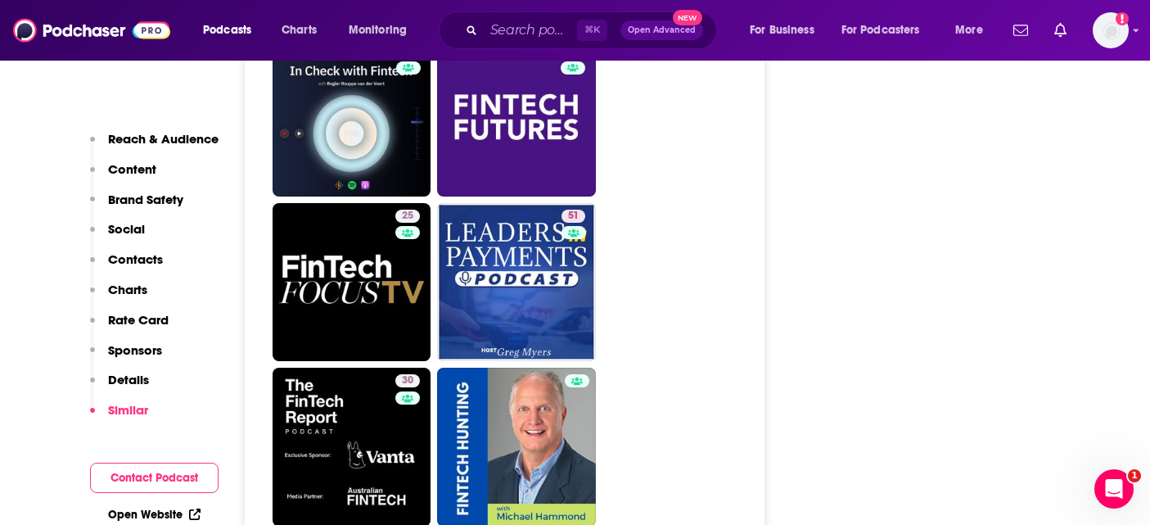
scroll to position [3600, 0]
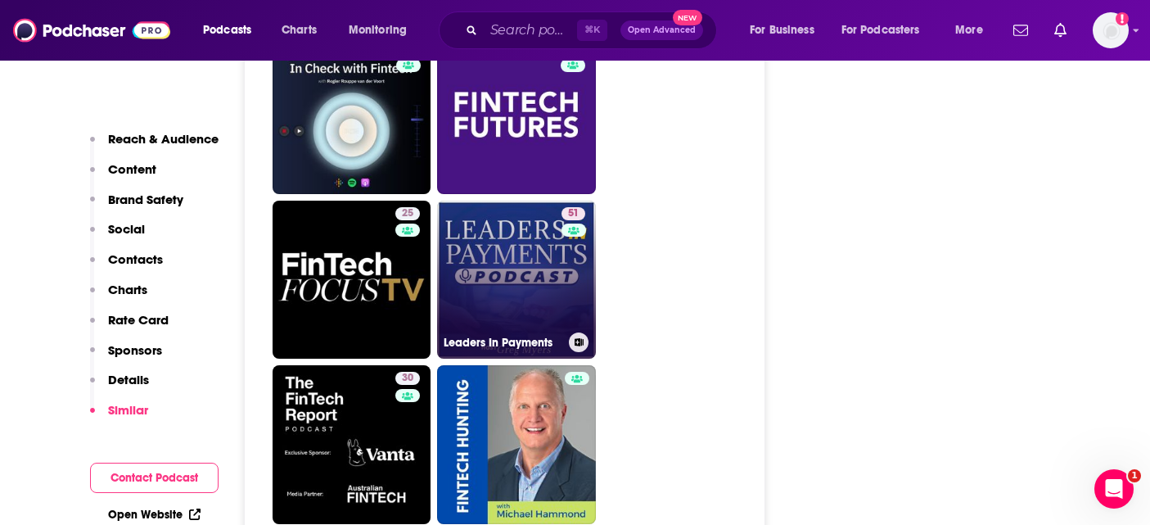
click at [550, 201] on link "51 Leaders In Payments" at bounding box center [516, 280] width 159 height 159
click at [507, 336] on h3 "Leaders In Payments" at bounding box center [503, 343] width 119 height 14
click at [548, 201] on link "51 Leaders In Payments" at bounding box center [516, 280] width 159 height 159
click at [527, 336] on h3 "Leaders In Payments" at bounding box center [503, 343] width 119 height 14
click at [514, 201] on link "51 Leaders In Payments" at bounding box center [516, 280] width 159 height 159
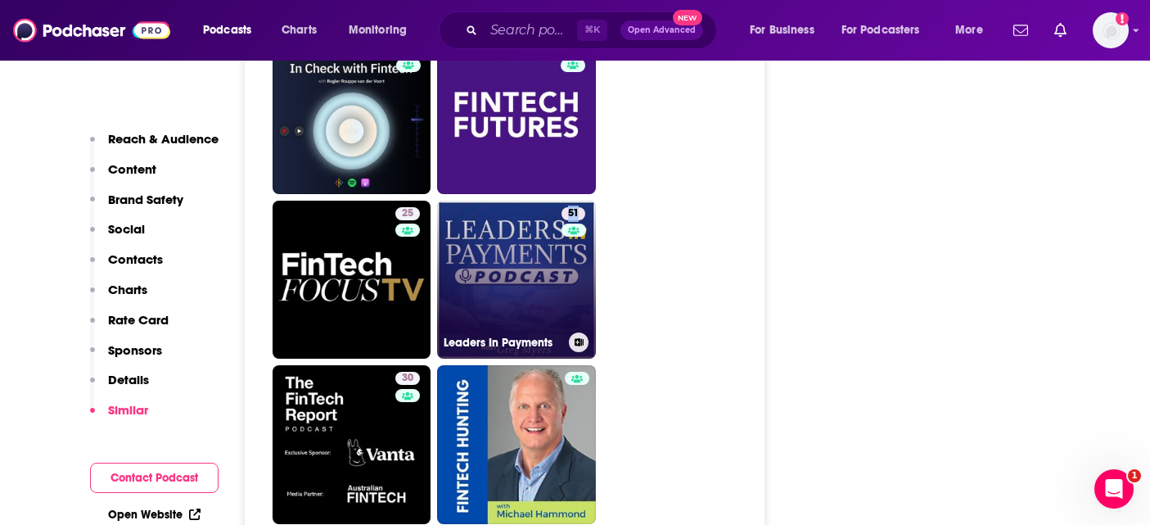
click at [584, 332] on button at bounding box center [579, 342] width 20 height 20
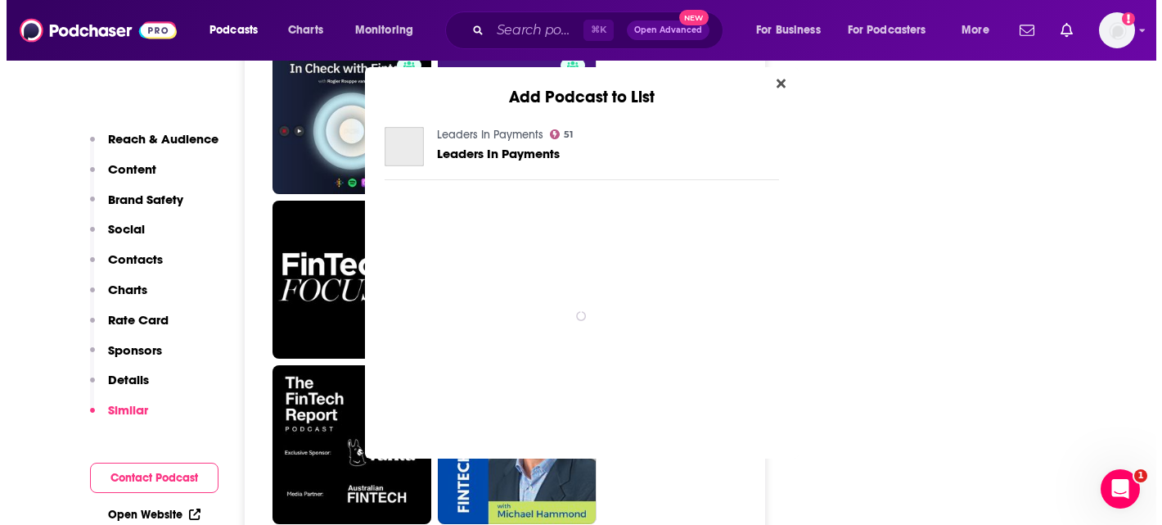
scroll to position [0, 0]
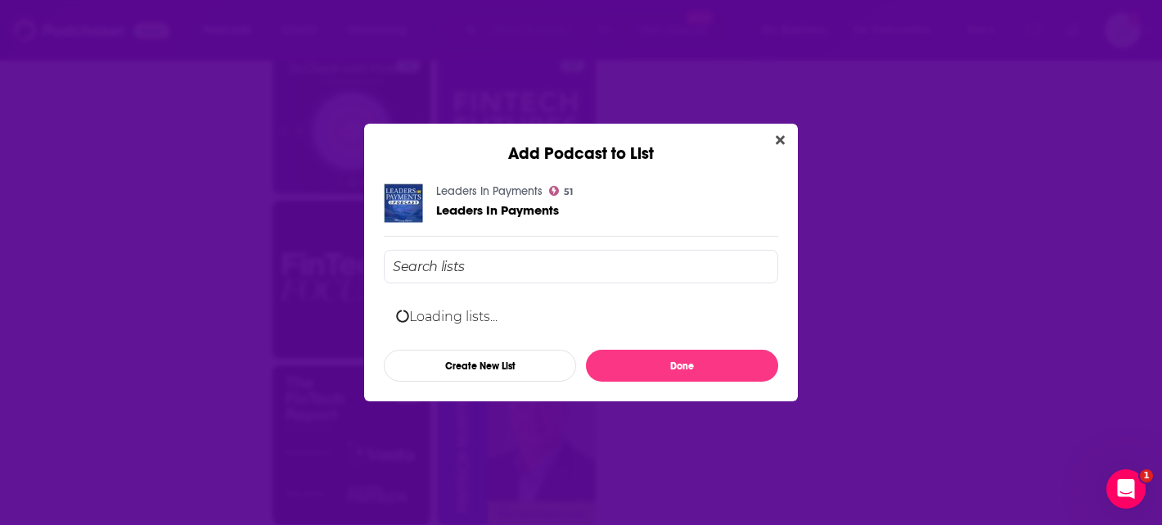
click at [495, 198] on div "Leaders In Payments 51 Leaders In Payments" at bounding box center [504, 203] width 137 height 38
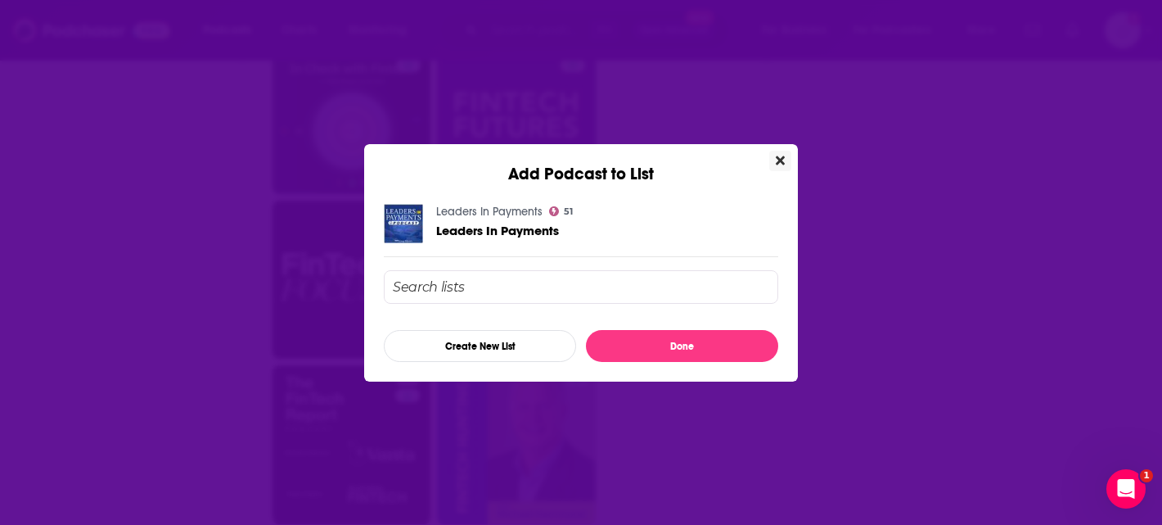
click at [777, 166] on icon "Close" at bounding box center [780, 160] width 9 height 13
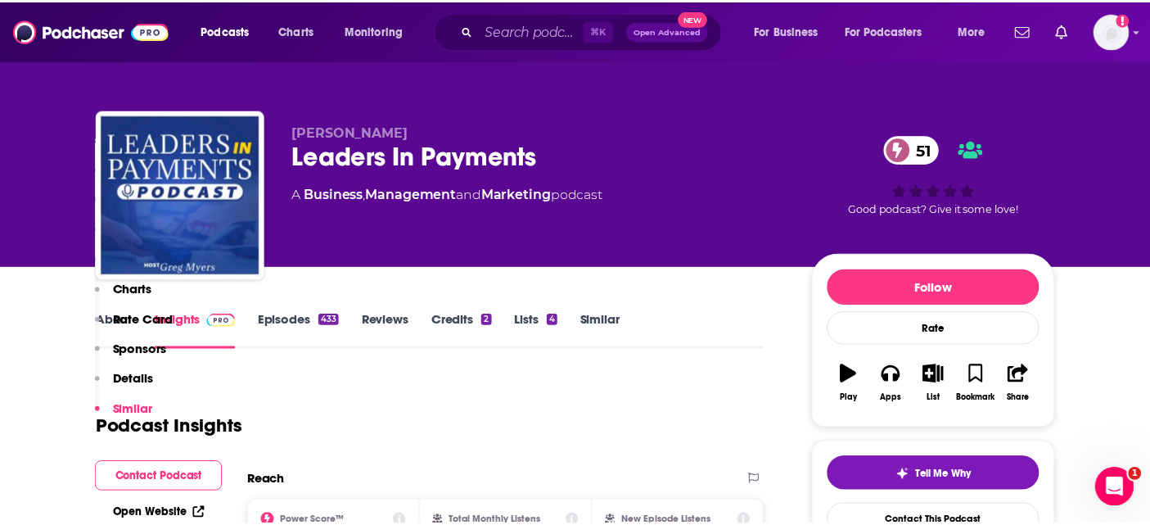
scroll to position [3600, 0]
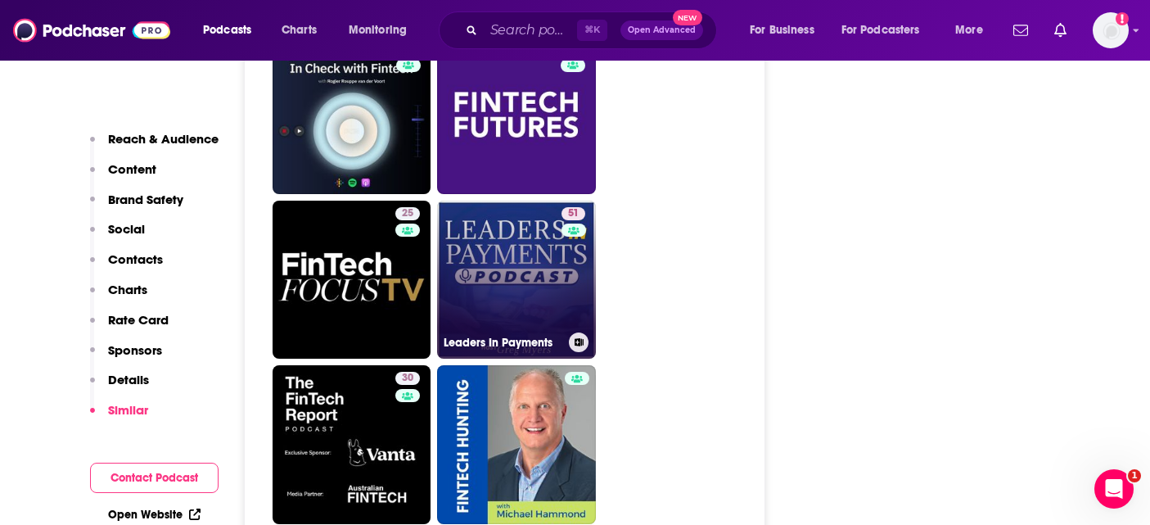
click at [458, 219] on link "51 Leaders In Payments" at bounding box center [516, 280] width 159 height 159
click at [486, 201] on link "51 Leaders In Payments" at bounding box center [516, 280] width 159 height 159
click at [512, 201] on link "51" at bounding box center [516, 280] width 159 height 159
click at [515, 201] on link "51 Leaders In Payments" at bounding box center [516, 280] width 159 height 159
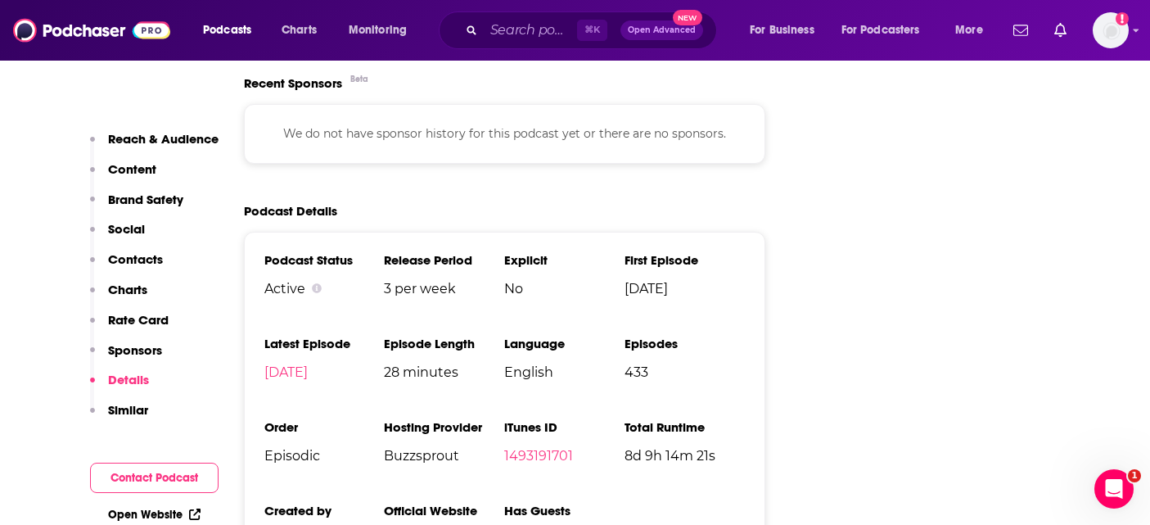
scroll to position [2762, 0]
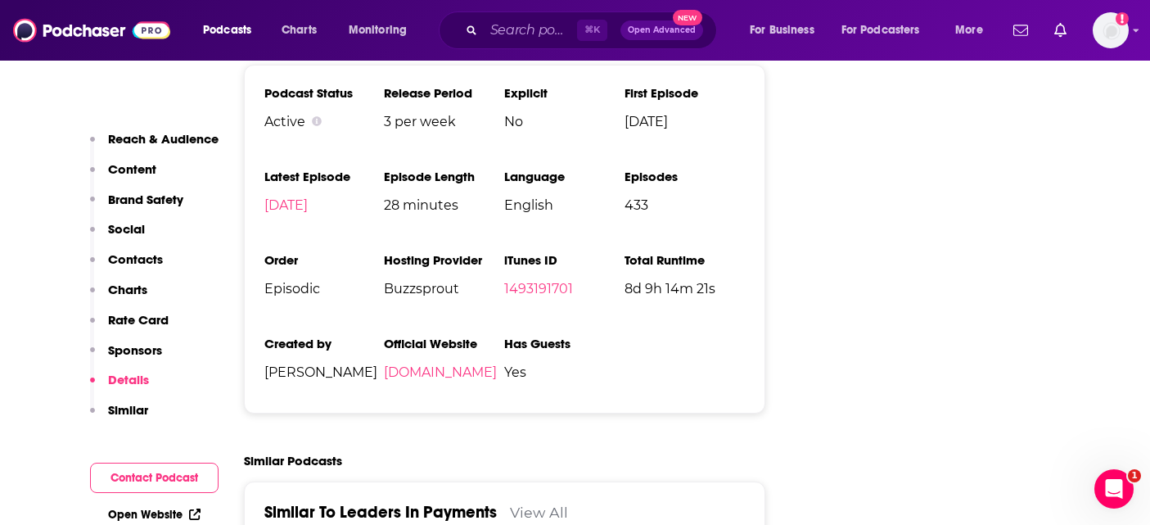
click at [496, 308] on div "Podcast Status Active Release Period 3 per week Explicit No First Episode Dec 3…" at bounding box center [505, 239] width 522 height 349
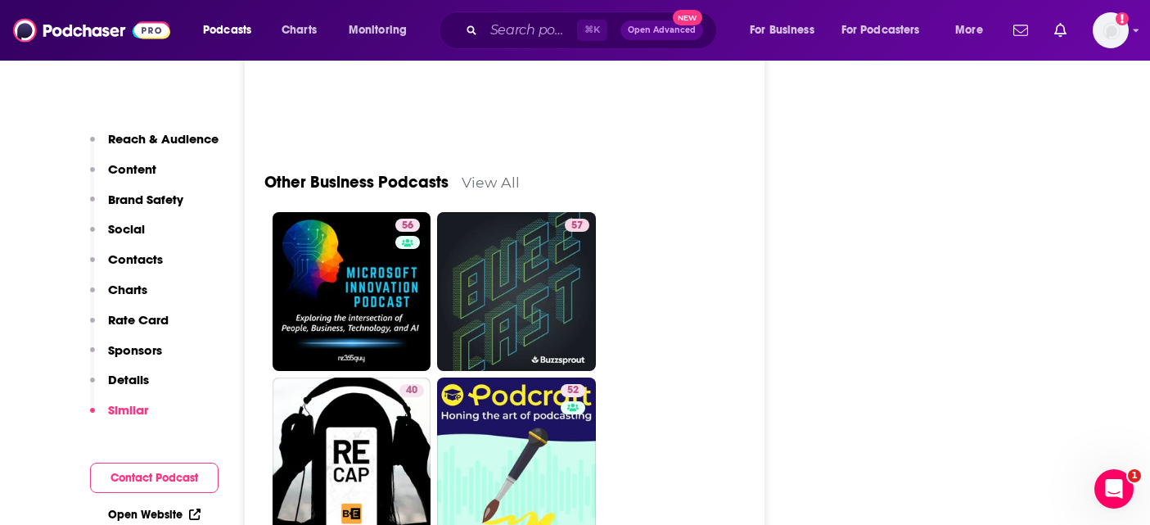
scroll to position [5301, 0]
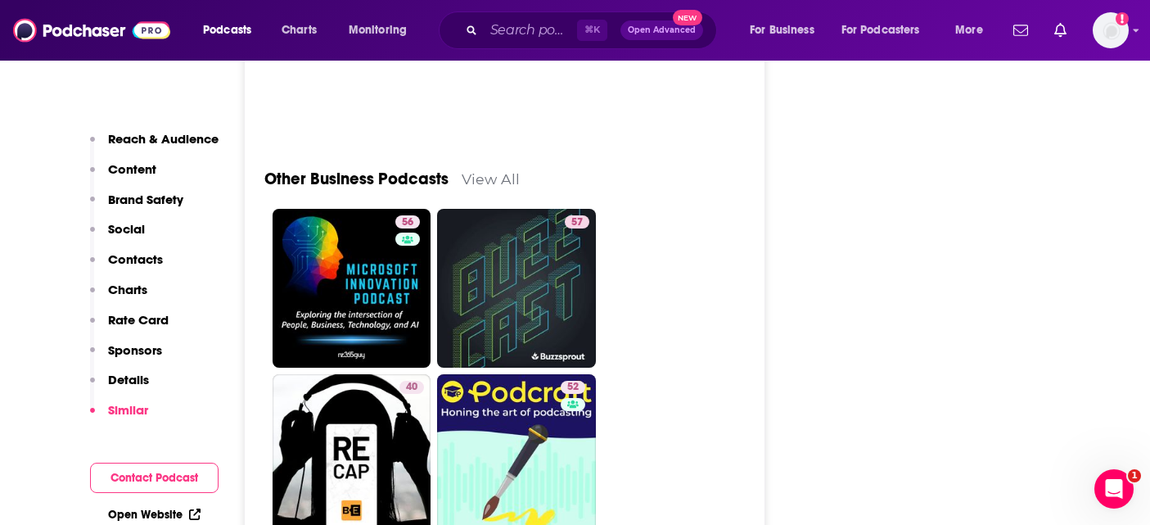
click at [508, 11] on div "⌘ K Open Advanced New" at bounding box center [578, 30] width 278 height 38
click at [505, 16] on div "⌘ K Open Advanced New" at bounding box center [578, 30] width 278 height 38
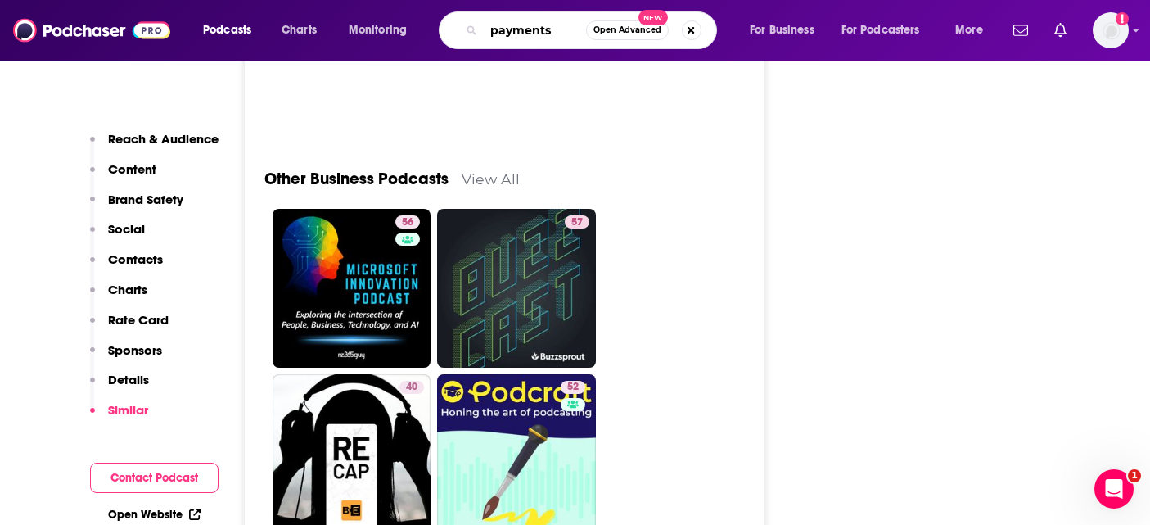
type input "payments"
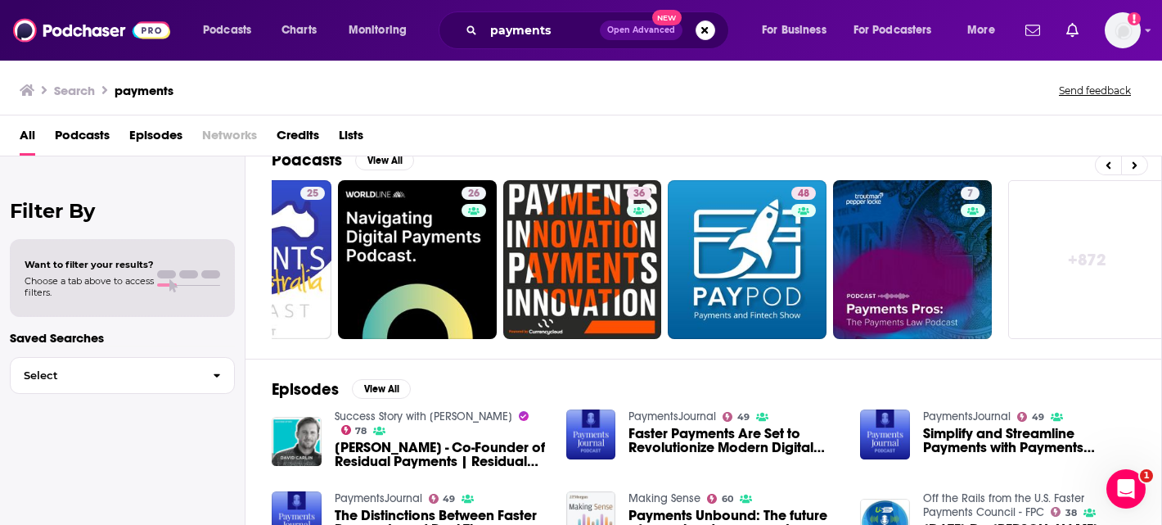
scroll to position [25, 0]
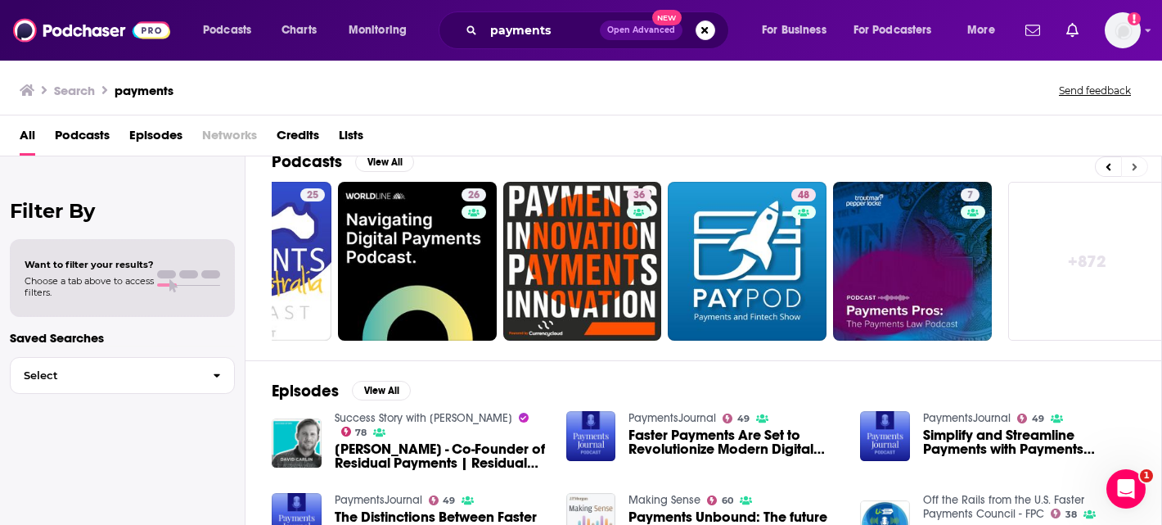
click at [1142, 168] on button at bounding box center [1135, 166] width 27 height 20
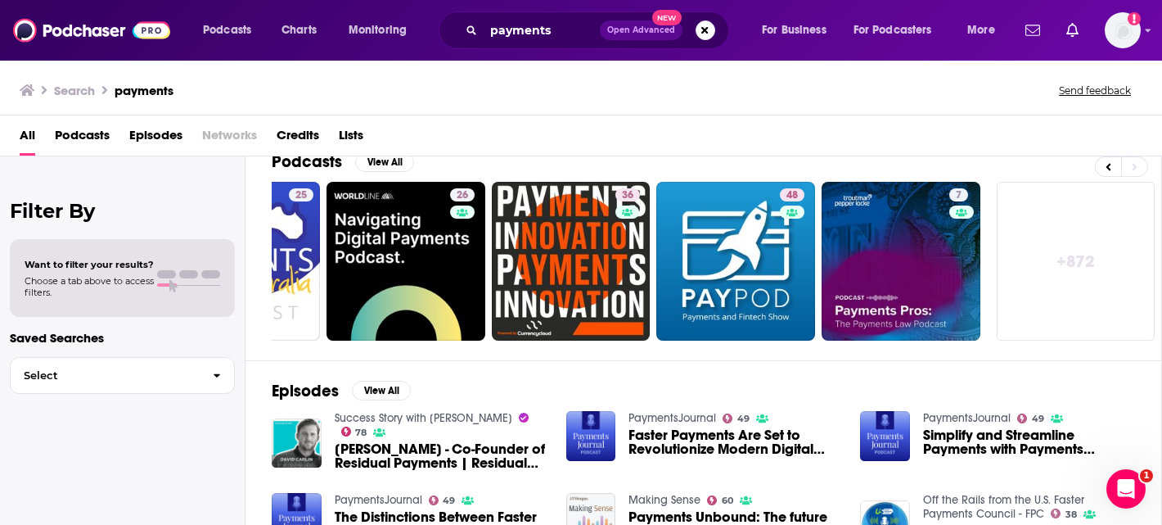
drag, startPoint x: 246, startPoint y: 96, endPoint x: 392, endPoint y: 51, distance: 152.5
click at [269, 79] on div "Search payments Send feedback" at bounding box center [578, 90] width 1117 height 23
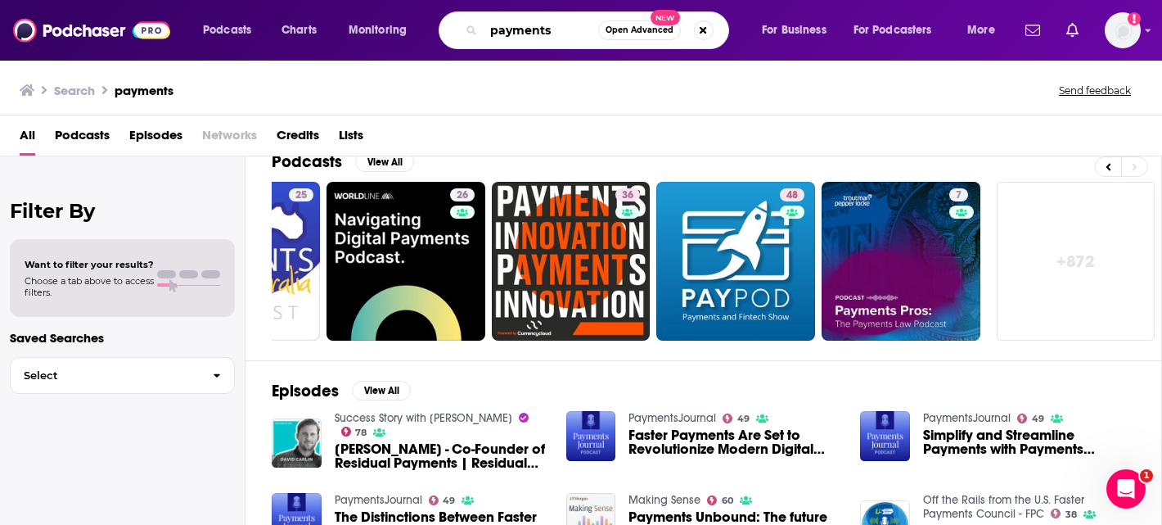
click at [564, 28] on input "payments" at bounding box center [541, 30] width 115 height 26
type input "payments trends"
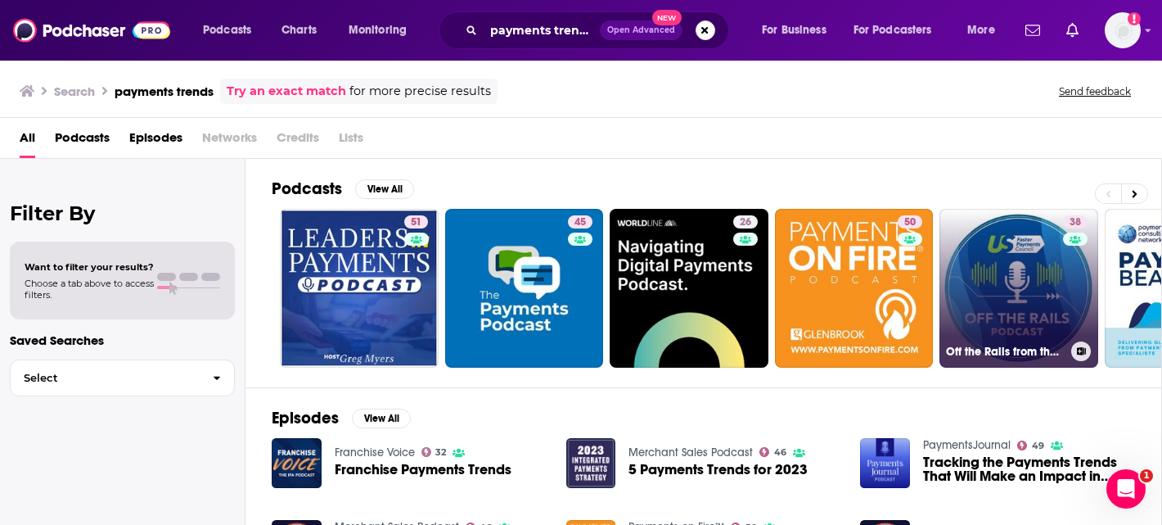
click at [1028, 297] on link "38 Off the Rails from the U.S. Faster Payments Council - FPC" at bounding box center [1019, 288] width 159 height 159
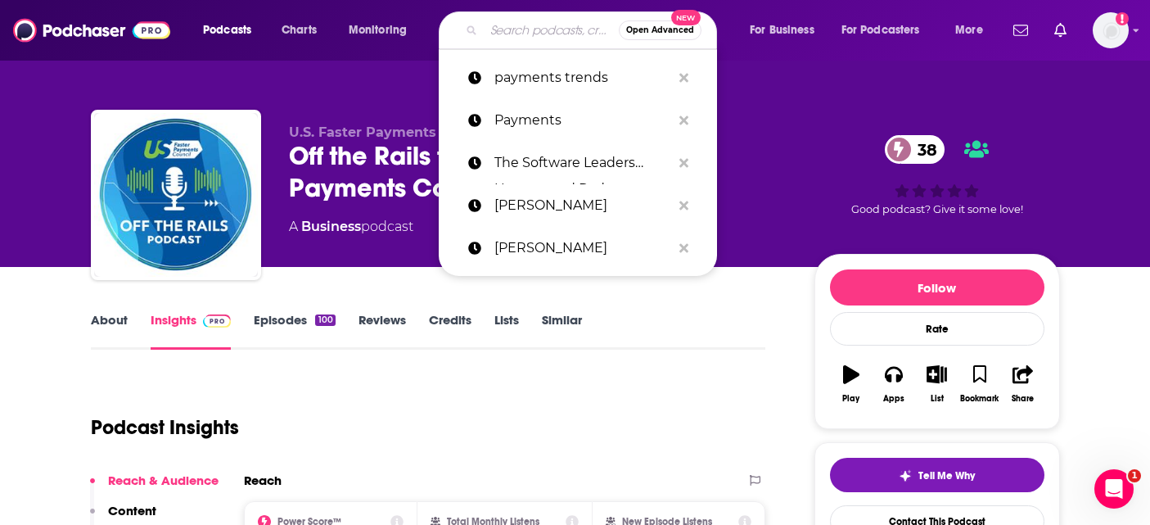
click at [535, 37] on input "Search podcasts, credits, & more..." at bounding box center [551, 30] width 135 height 26
paste input "Payments Nerds"
type input "Payments Nerds"
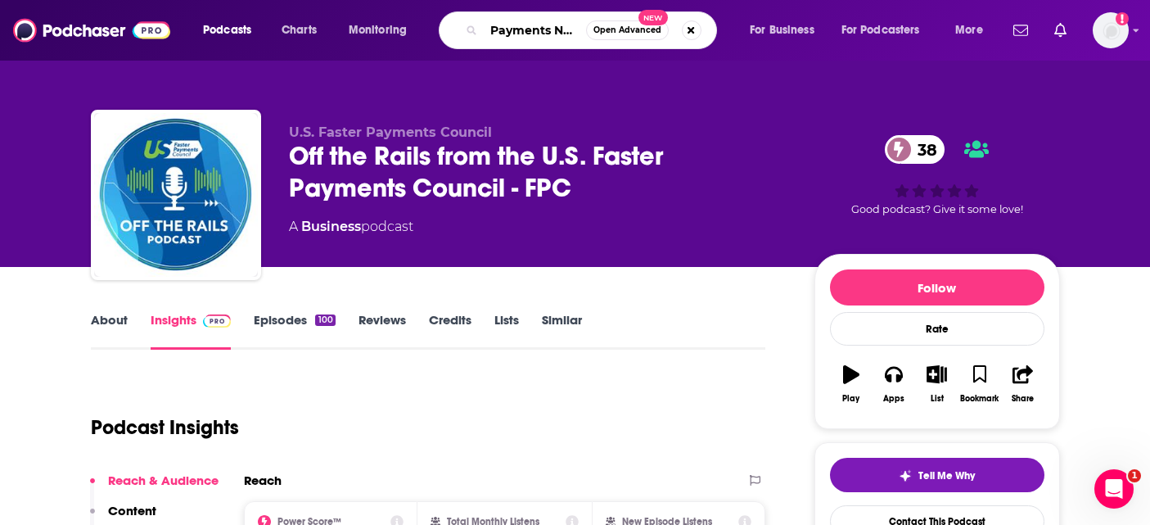
scroll to position [0, 11]
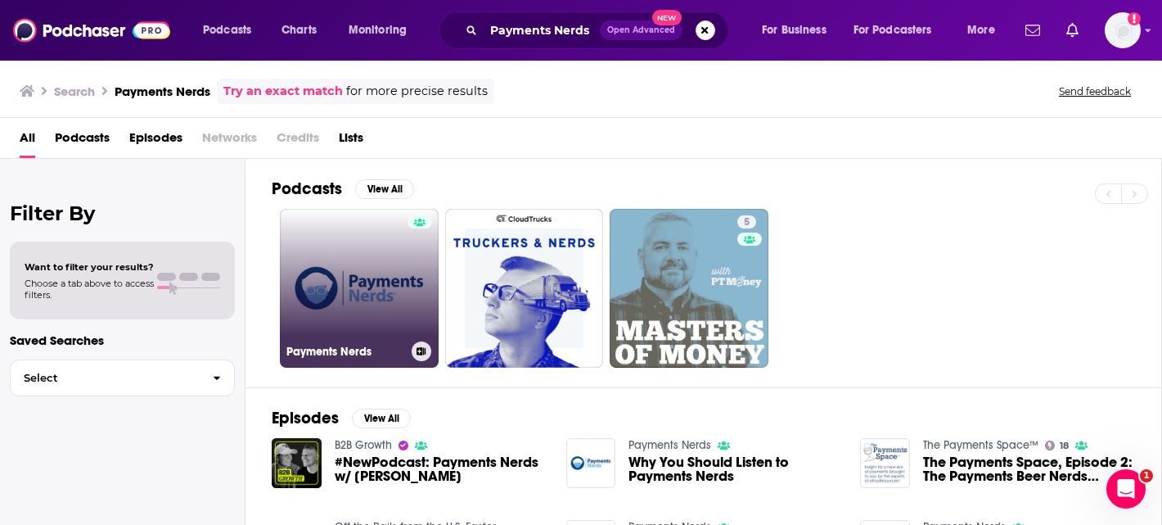
click at [360, 273] on link "Payments Nerds" at bounding box center [359, 288] width 159 height 159
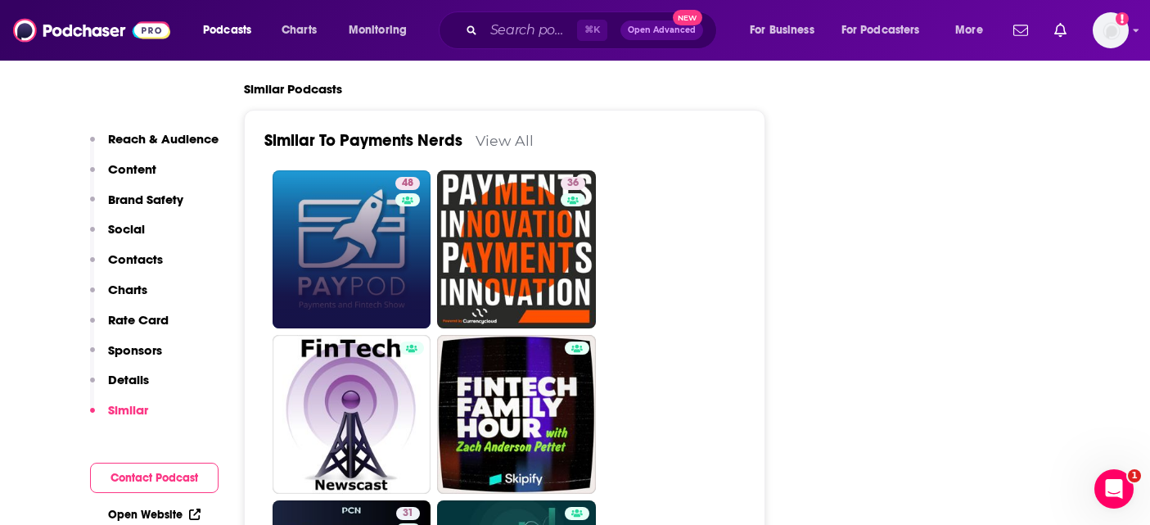
scroll to position [2907, 0]
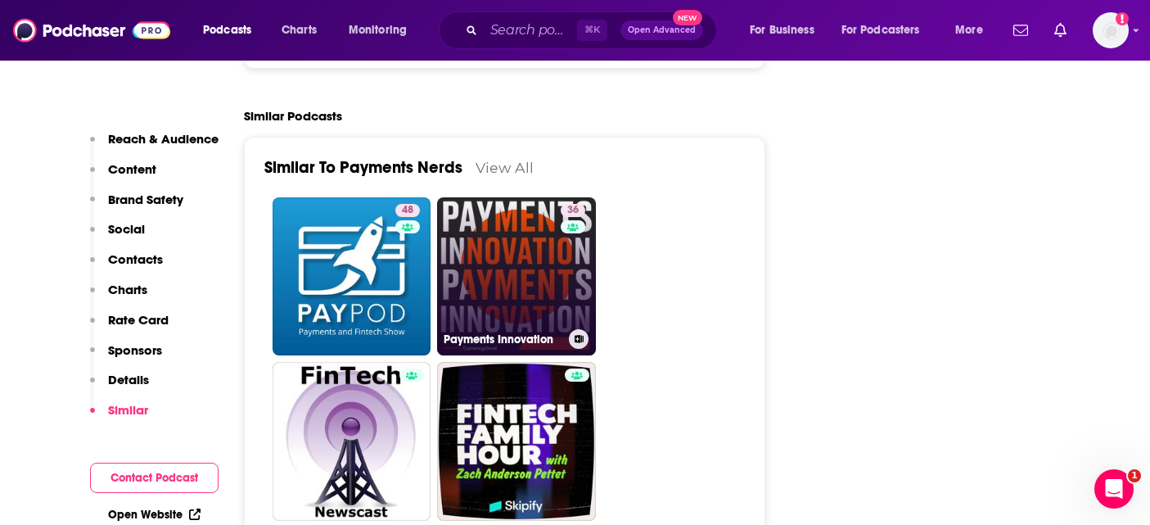
click at [502, 223] on link "36 Payments Innovation" at bounding box center [516, 276] width 159 height 159
type input "https://www.podchaser.com/podcasts/payments-innovation-645483"
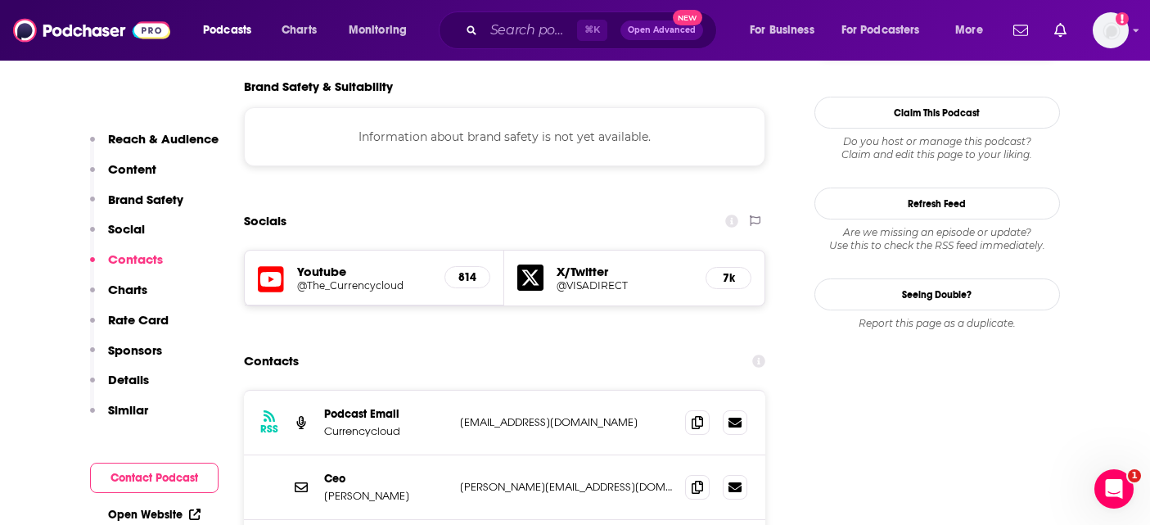
scroll to position [1681, 0]
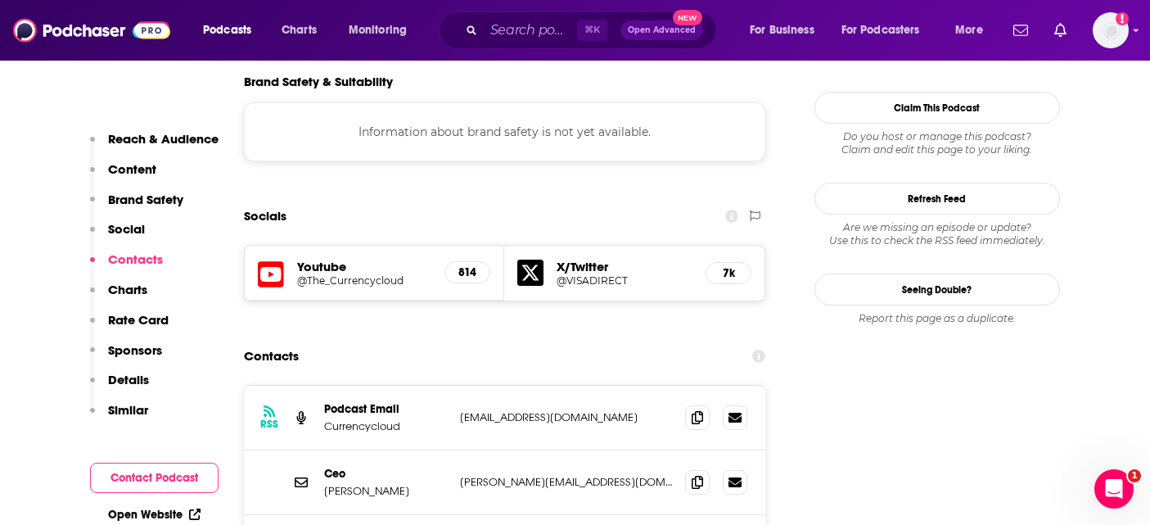
click at [390, 450] on div "Ceo Todd Latham todd@currencycloud.com todd@currencycloud.com" at bounding box center [505, 482] width 522 height 65
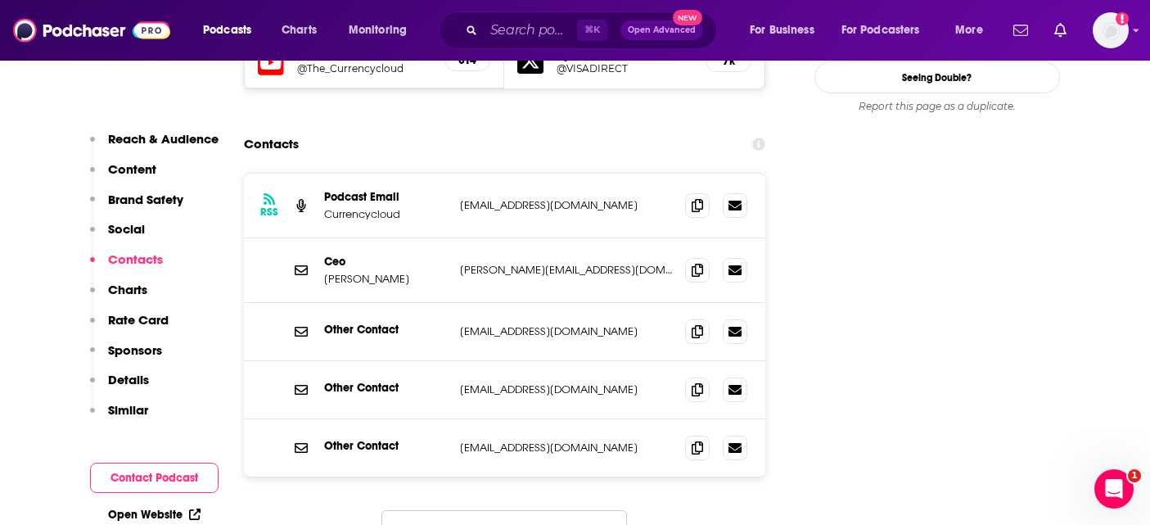
scroll to position [1894, 0]
